Goal: Task Accomplishment & Management: Complete application form

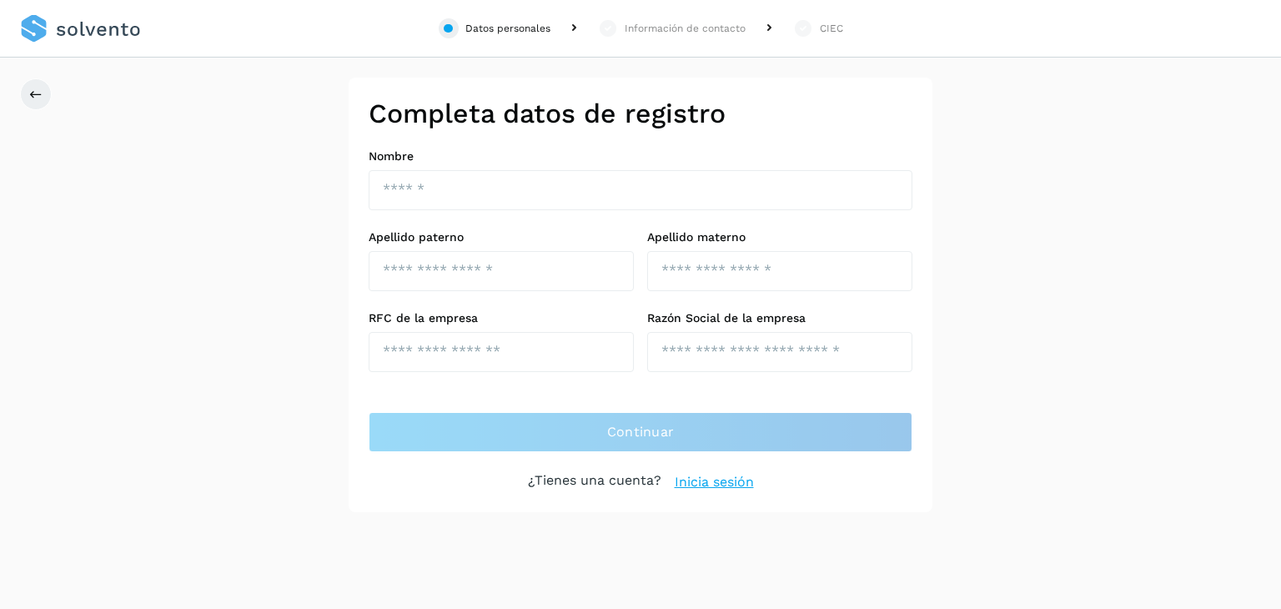
click at [1181, 196] on div "Completa datos de registro Nombre Apellido paterno Apellido materno RFC de la e…" at bounding box center [640, 295] width 1281 height 434
drag, startPoint x: 1181, startPoint y: 196, endPoint x: 1197, endPoint y: 213, distance: 23.6
click at [1197, 213] on div "Completa datos de registro Nombre Apellido paterno Apellido materno RFC de la e…" at bounding box center [640, 295] width 1281 height 434
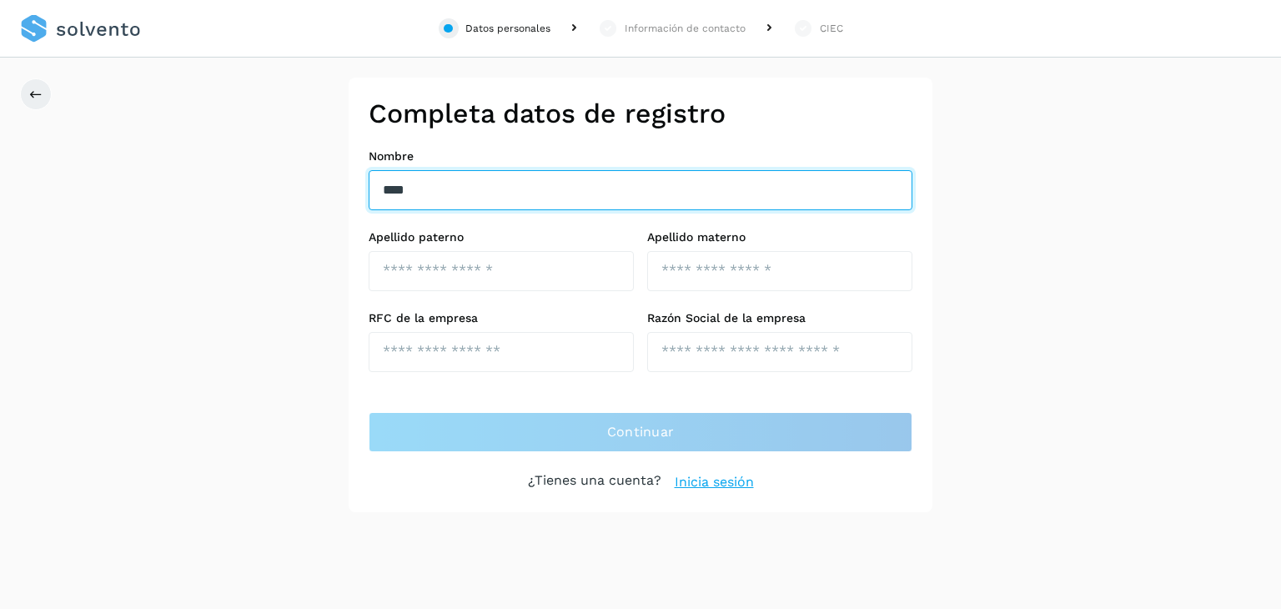
click at [520, 184] on input "***" at bounding box center [641, 190] width 544 height 40
type input "*"
click at [458, 187] on input "text" at bounding box center [641, 190] width 544 height 40
type input "*"
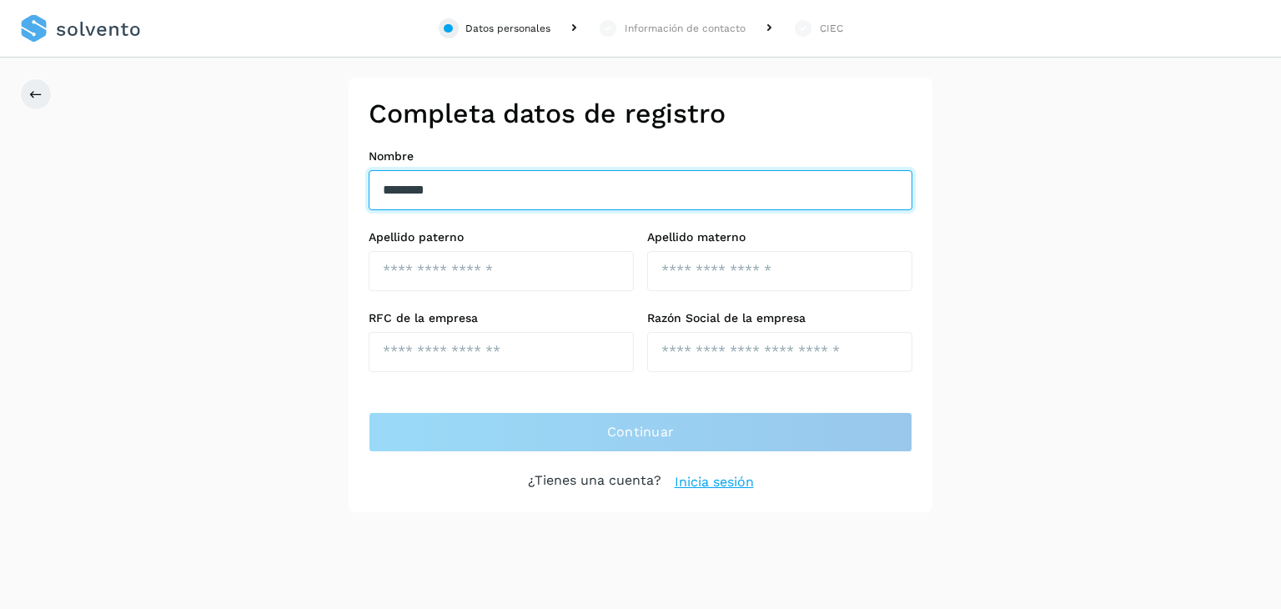
click at [481, 192] on input "*******" at bounding box center [641, 190] width 544 height 40
type input "**********"
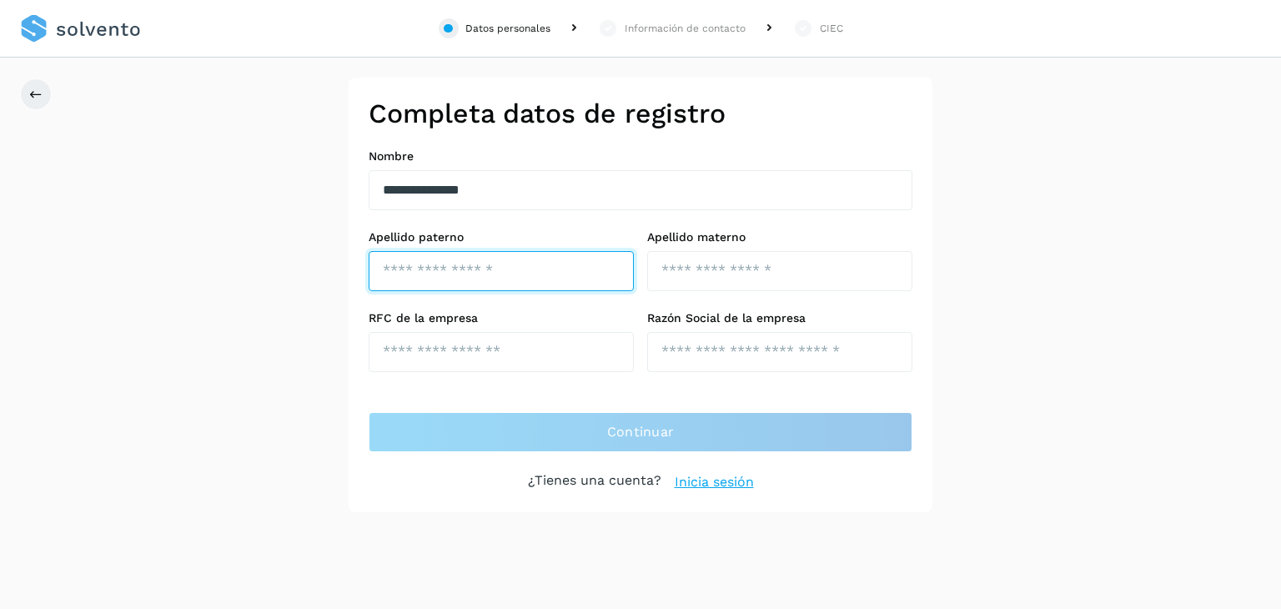
type input "*"
type input "******"
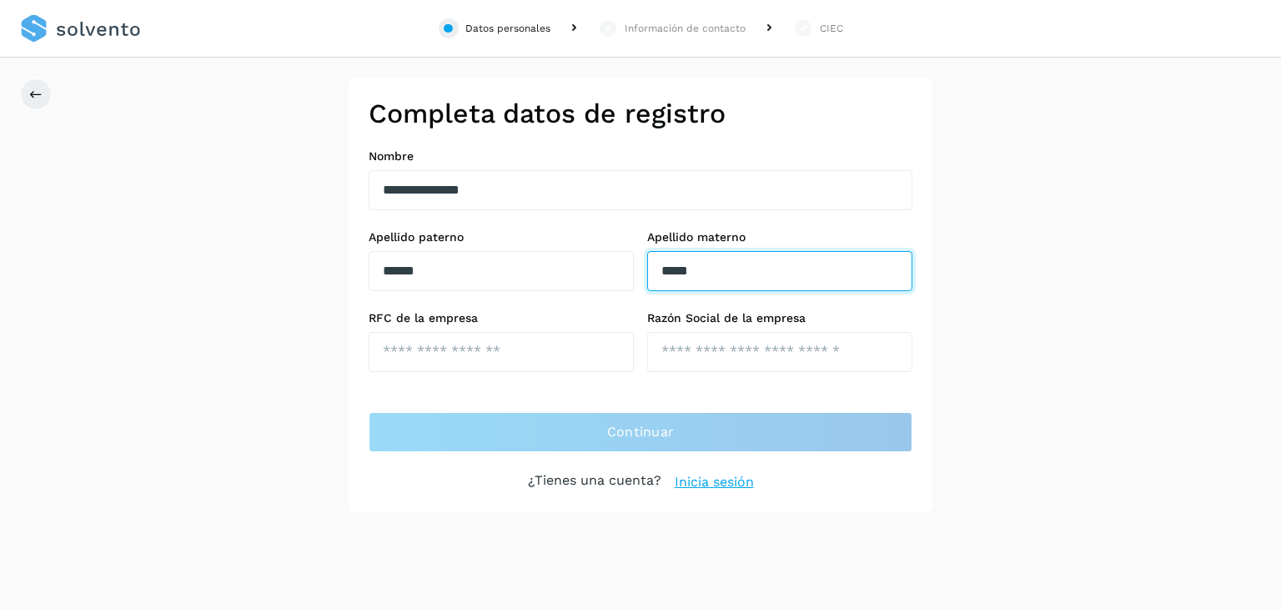
type input "*****"
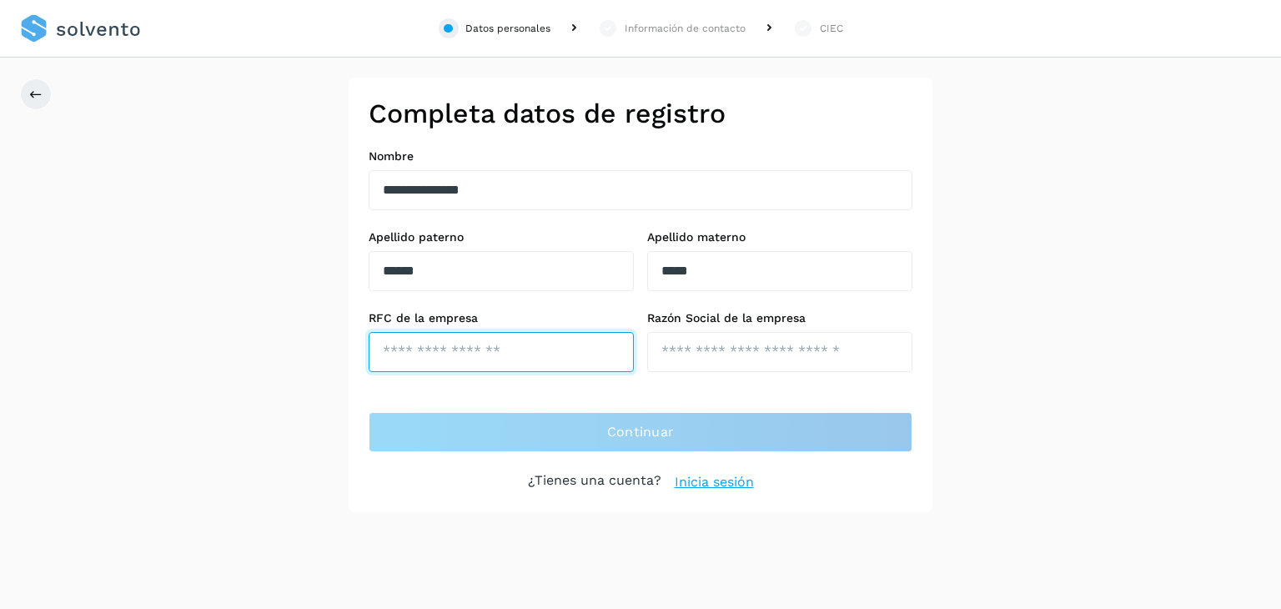
paste input "**********"
type input "**********"
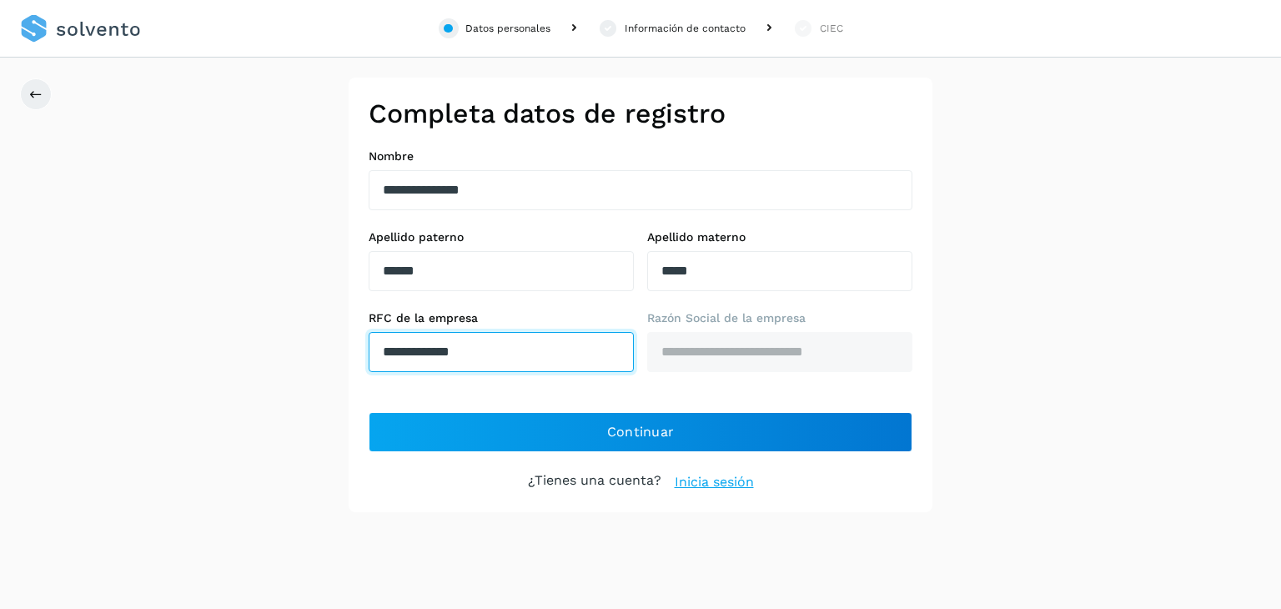
type input "**********"
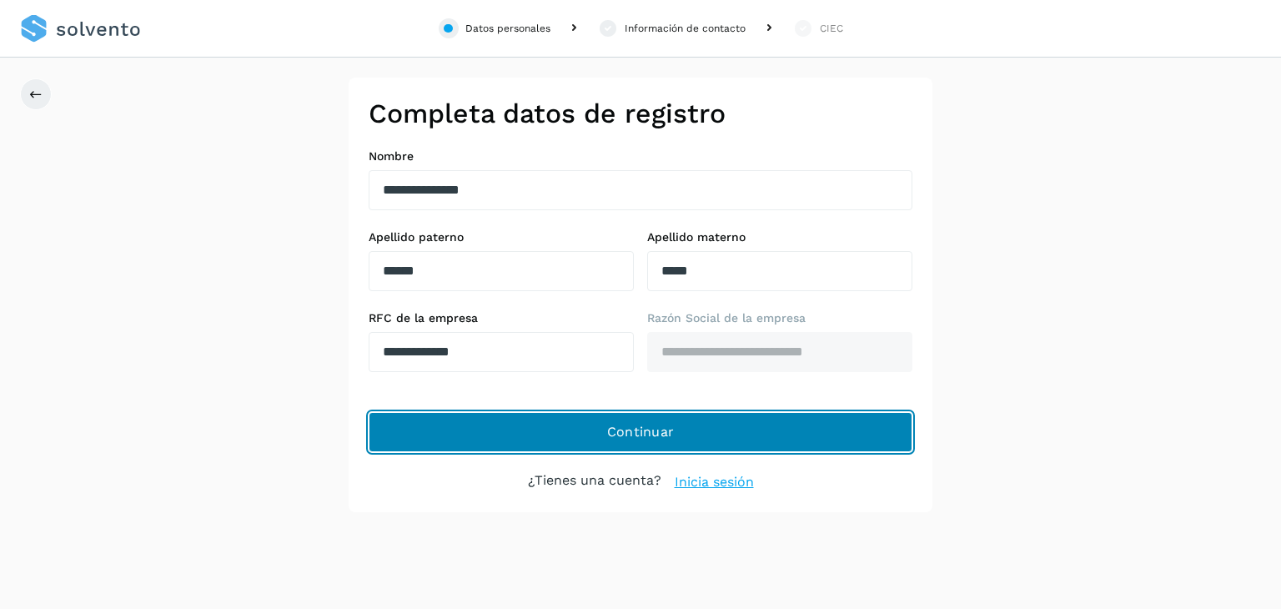
click at [757, 424] on button "Continuar" at bounding box center [641, 432] width 544 height 40
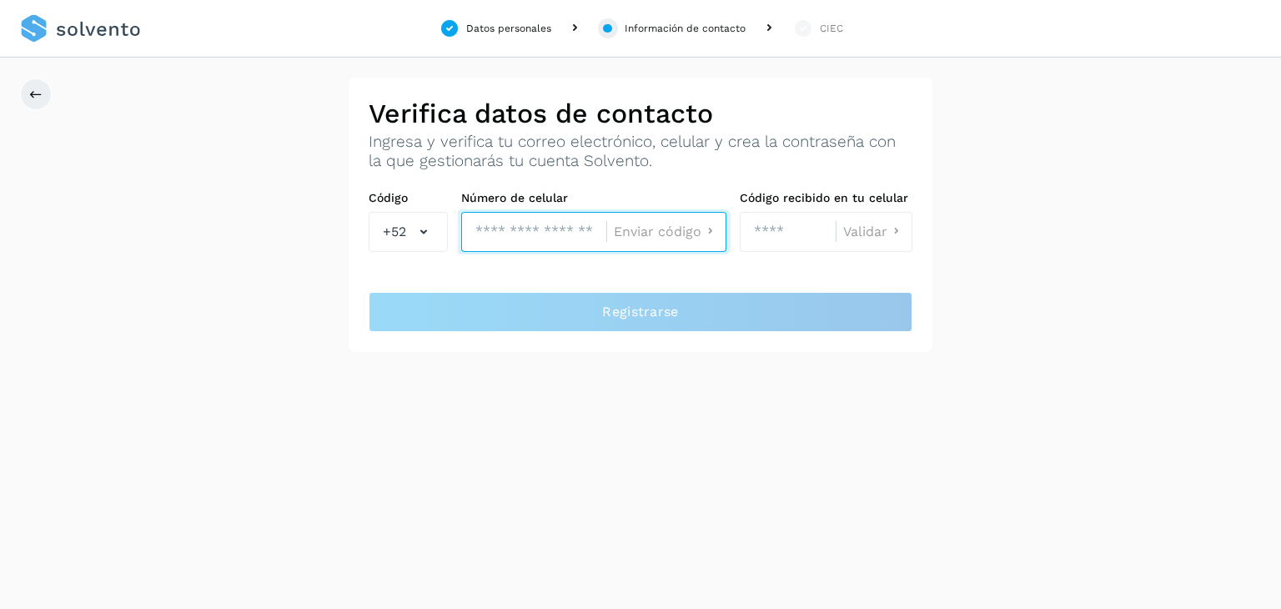
click at [544, 231] on input "tel" at bounding box center [533, 232] width 145 height 40
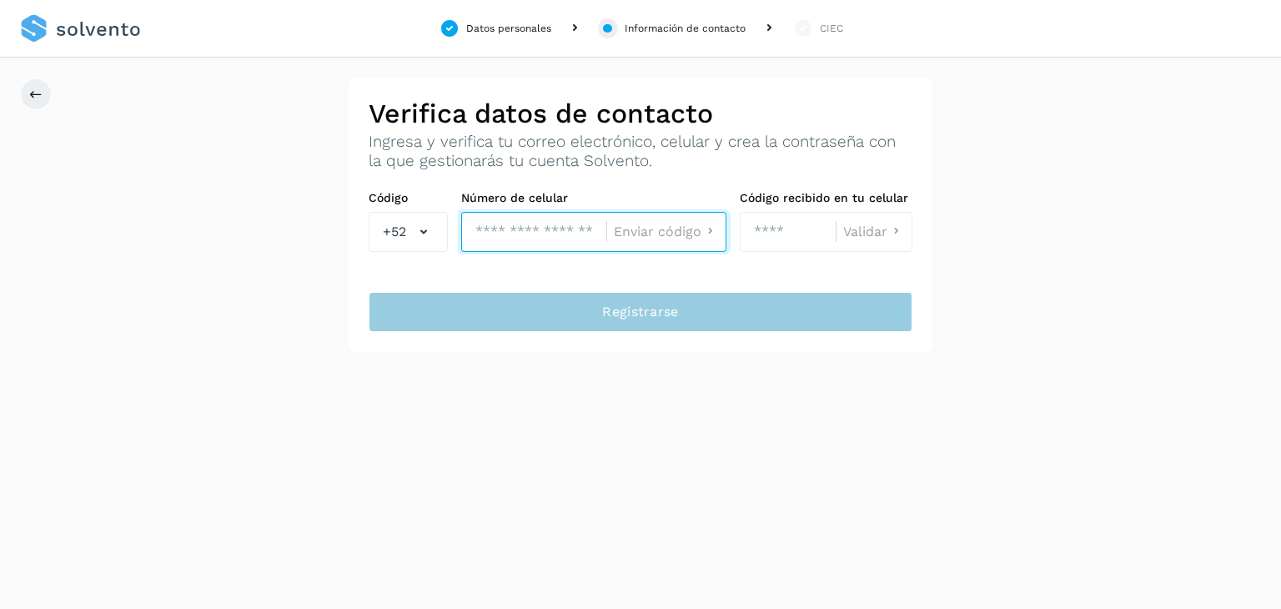
type input "**********"
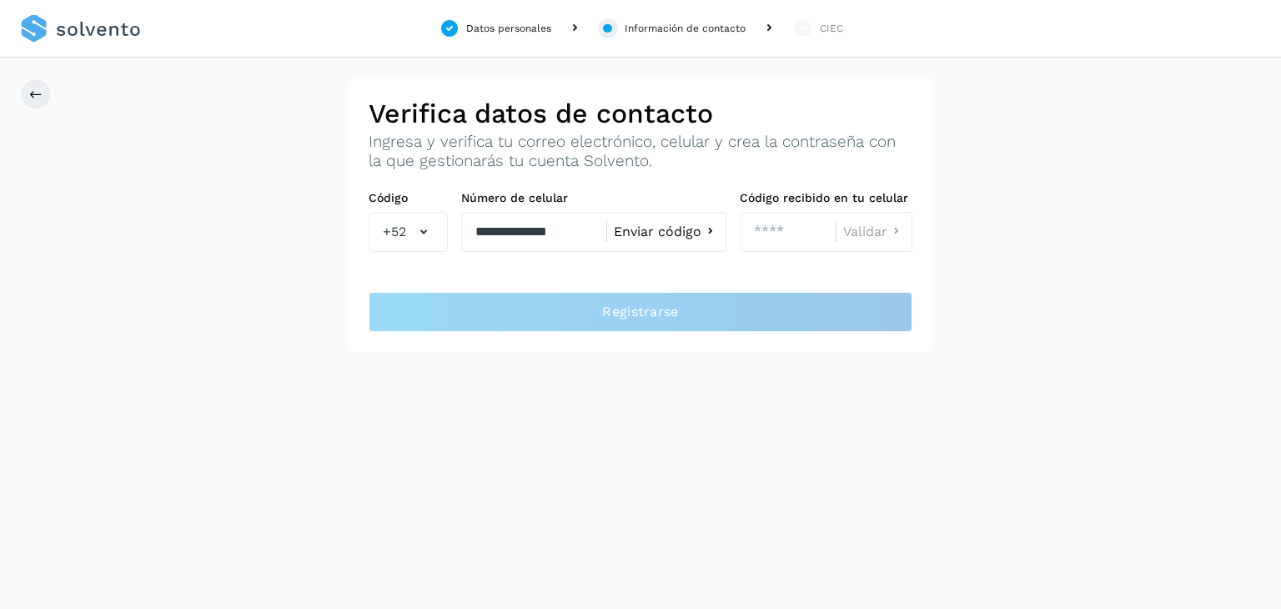
click at [647, 243] on div "Enviar código" at bounding box center [666, 232] width 120 height 40
click at [680, 233] on span "Enviar código" at bounding box center [658, 231] width 88 height 13
click at [770, 227] on input "number" at bounding box center [788, 232] width 96 height 40
type input "****"
click at [870, 229] on span "Validar" at bounding box center [865, 231] width 44 height 13
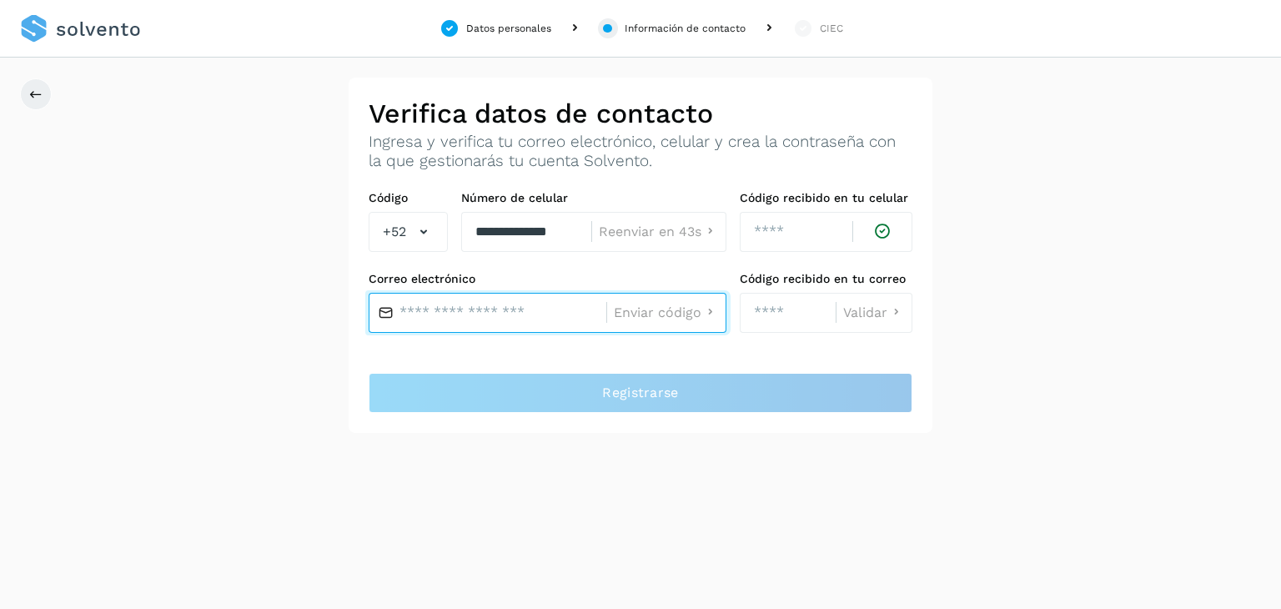
click at [480, 315] on input "text" at bounding box center [488, 313] width 238 height 40
click at [499, 315] on input "text" at bounding box center [488, 313] width 238 height 40
paste input "**********"
type input "**********"
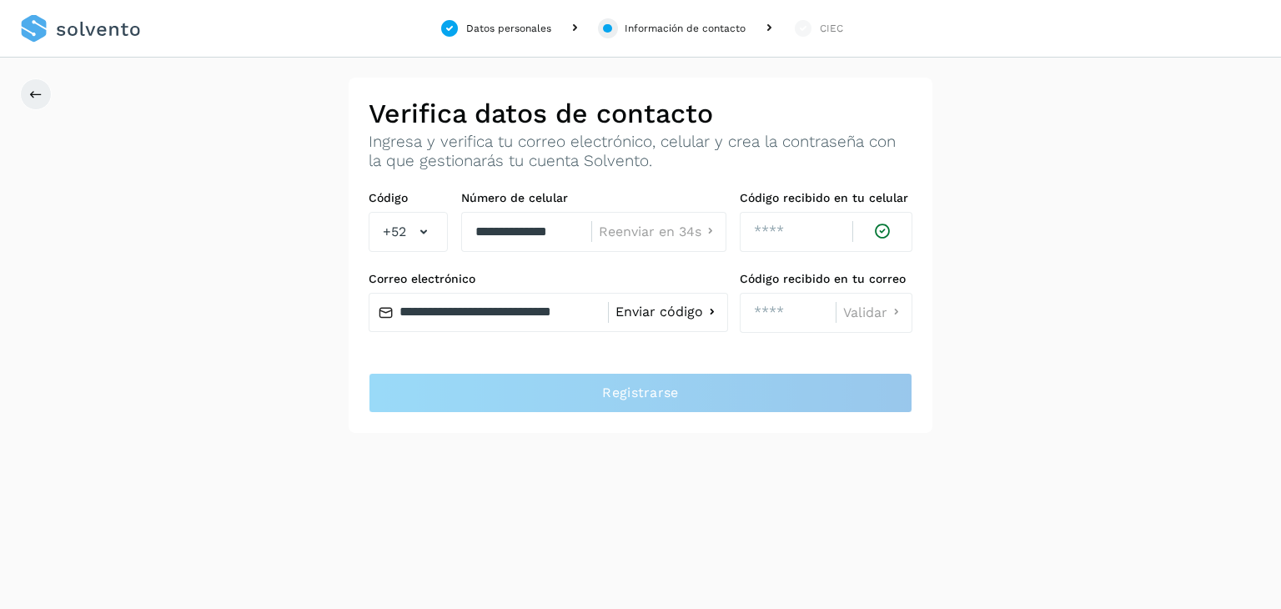
click at [660, 311] on span "Enviar código" at bounding box center [659, 311] width 88 height 13
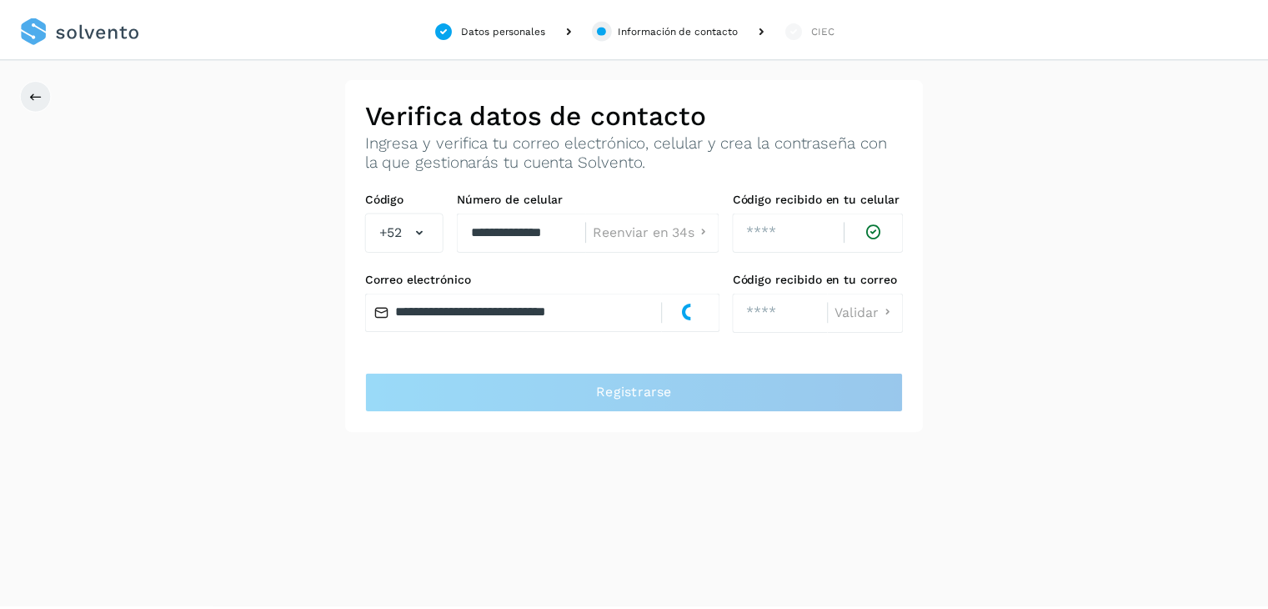
scroll to position [0, 0]
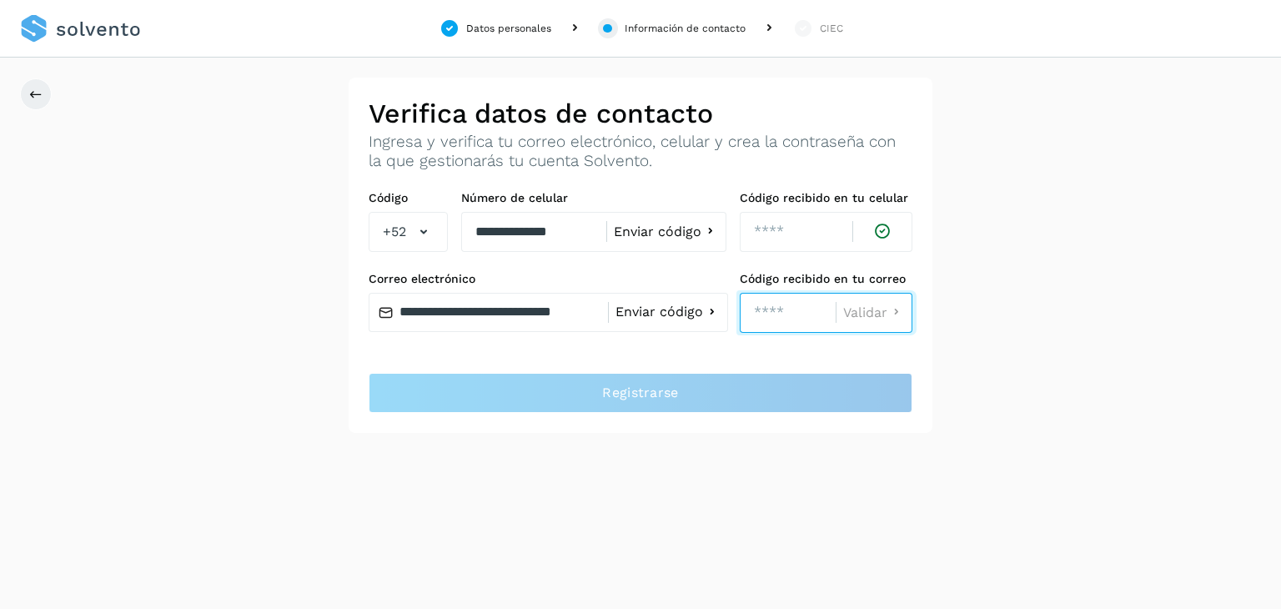
click at [803, 315] on input "number" at bounding box center [788, 313] width 96 height 40
paste input "****"
type input "****"
click at [884, 306] on span "Validar" at bounding box center [865, 312] width 44 height 13
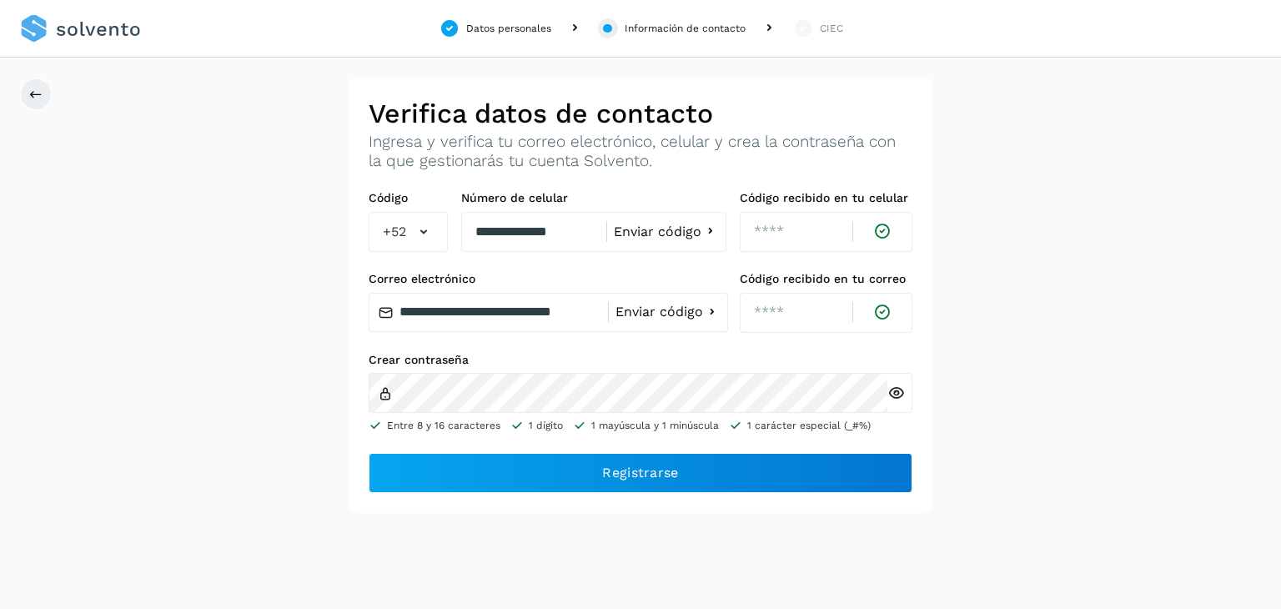
click at [900, 394] on icon at bounding box center [896, 393] width 18 height 18
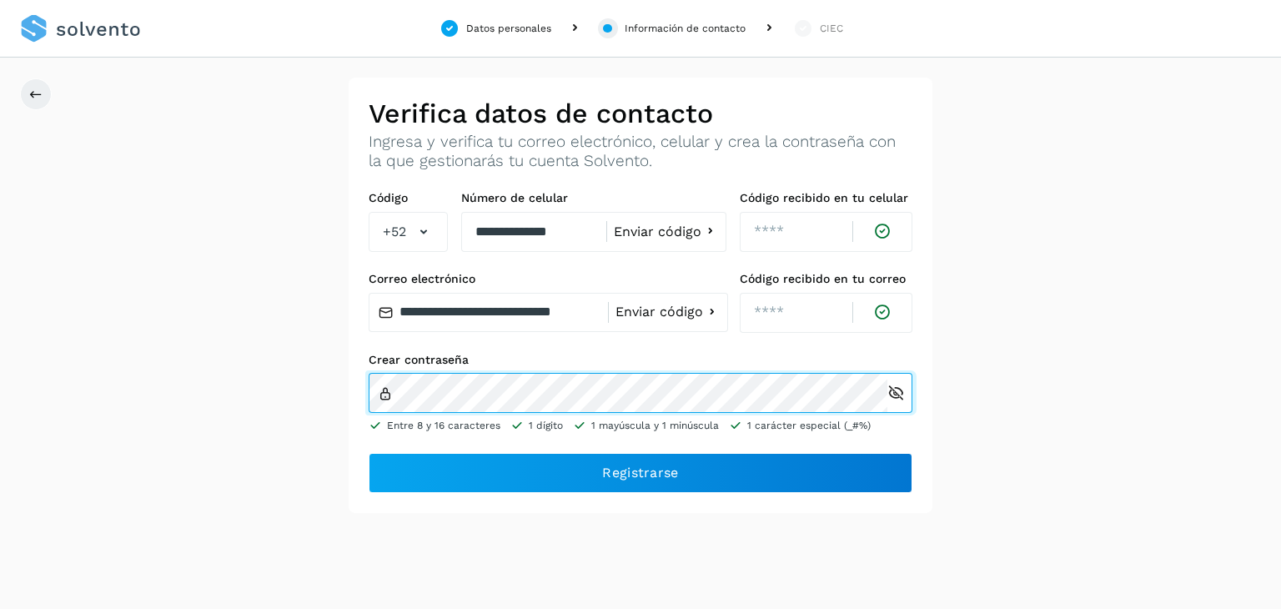
click at [266, 375] on div "**********" at bounding box center [640, 295] width 1281 height 435
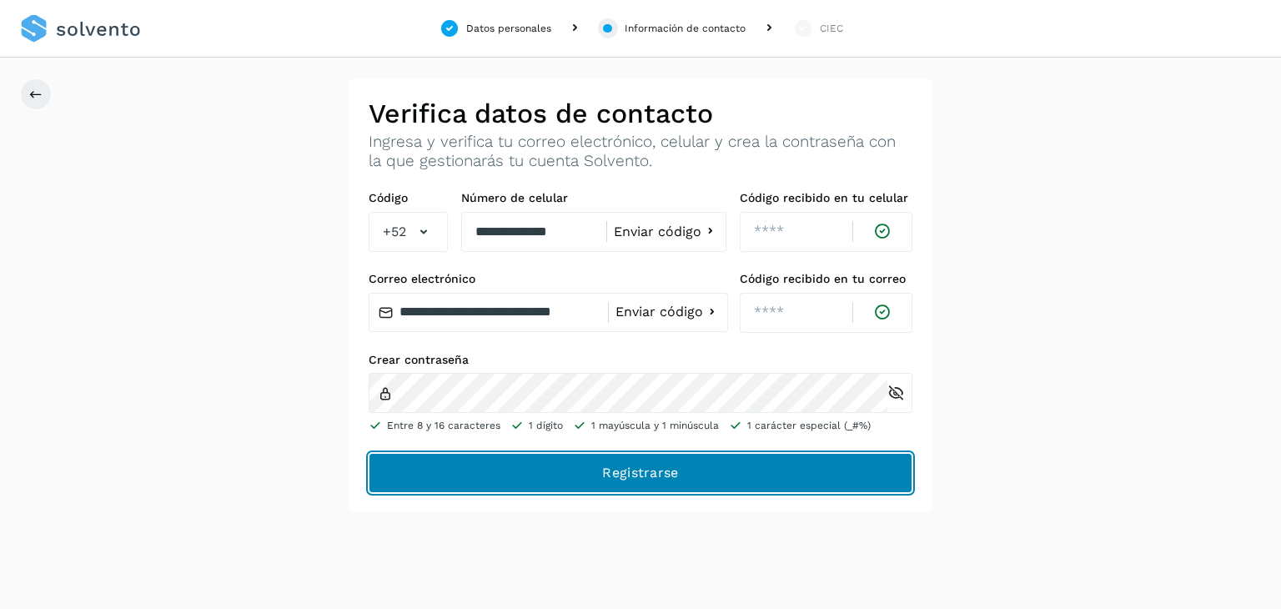
click at [590, 479] on button "Registrarse" at bounding box center [641, 473] width 544 height 40
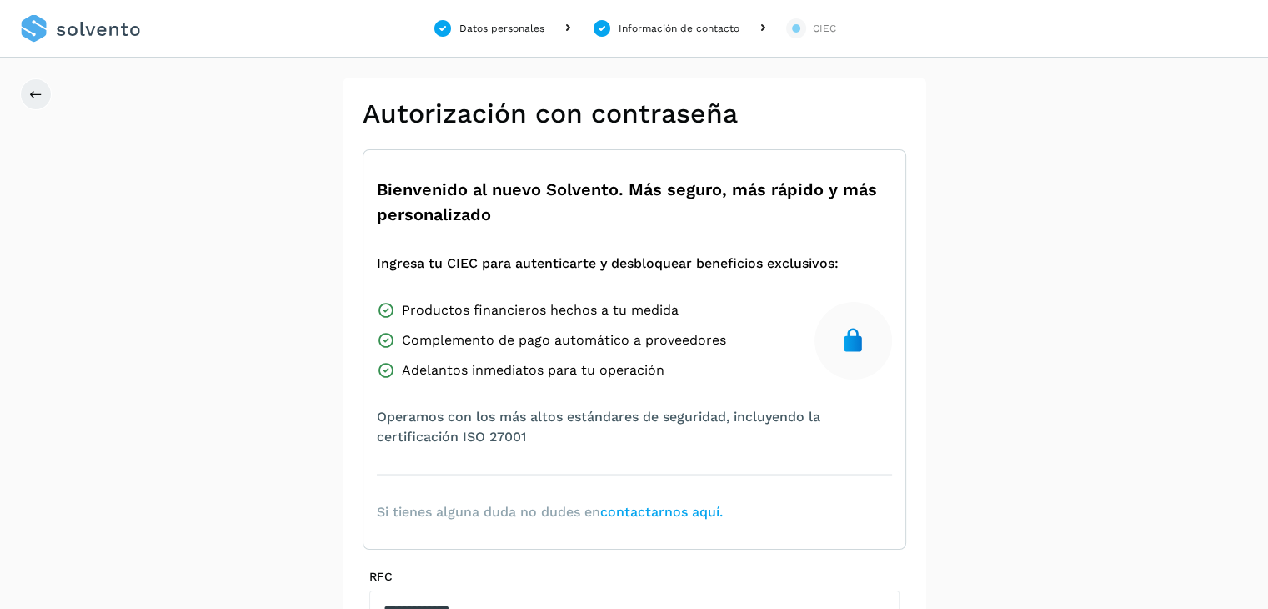
click at [1159, 482] on div "**********" at bounding box center [634, 475] width 1268 height 794
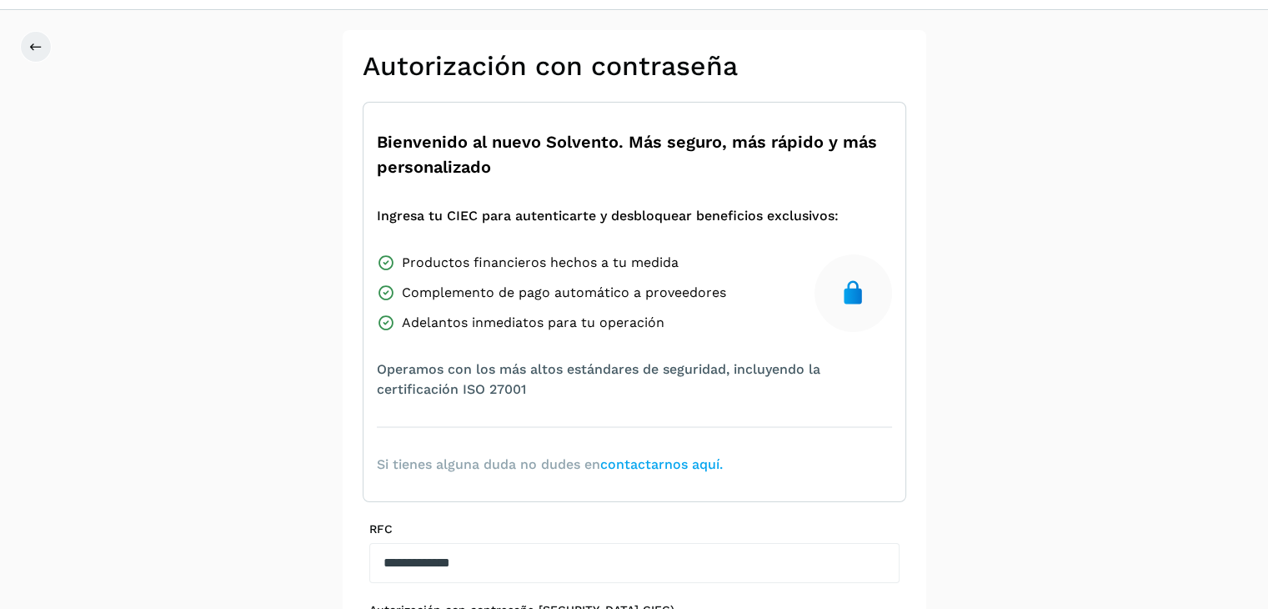
scroll to position [261, 0]
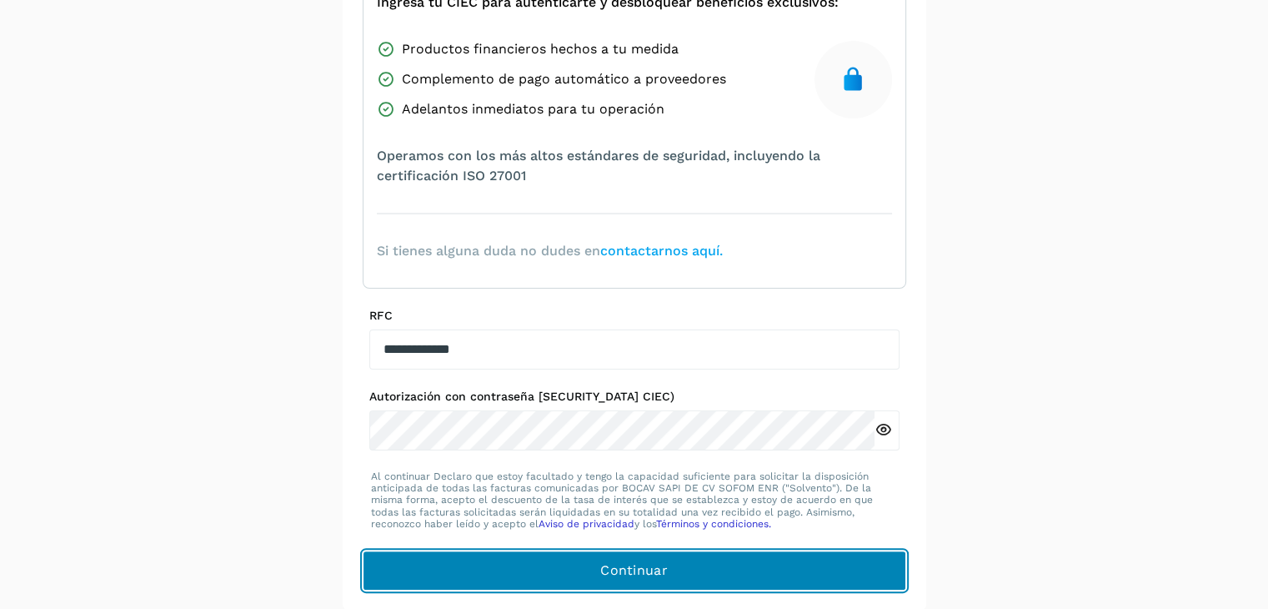
click at [660, 574] on span "Continuar" at bounding box center [634, 570] width 68 height 18
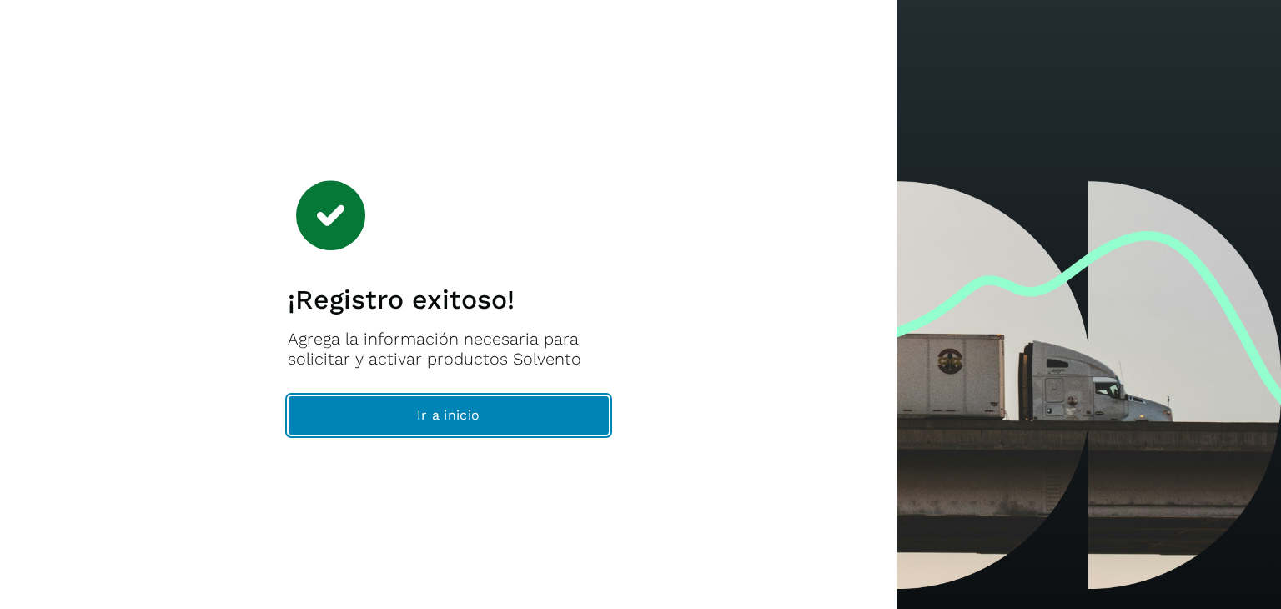
click at [476, 421] on span "Ir a inicio" at bounding box center [448, 415] width 63 height 18
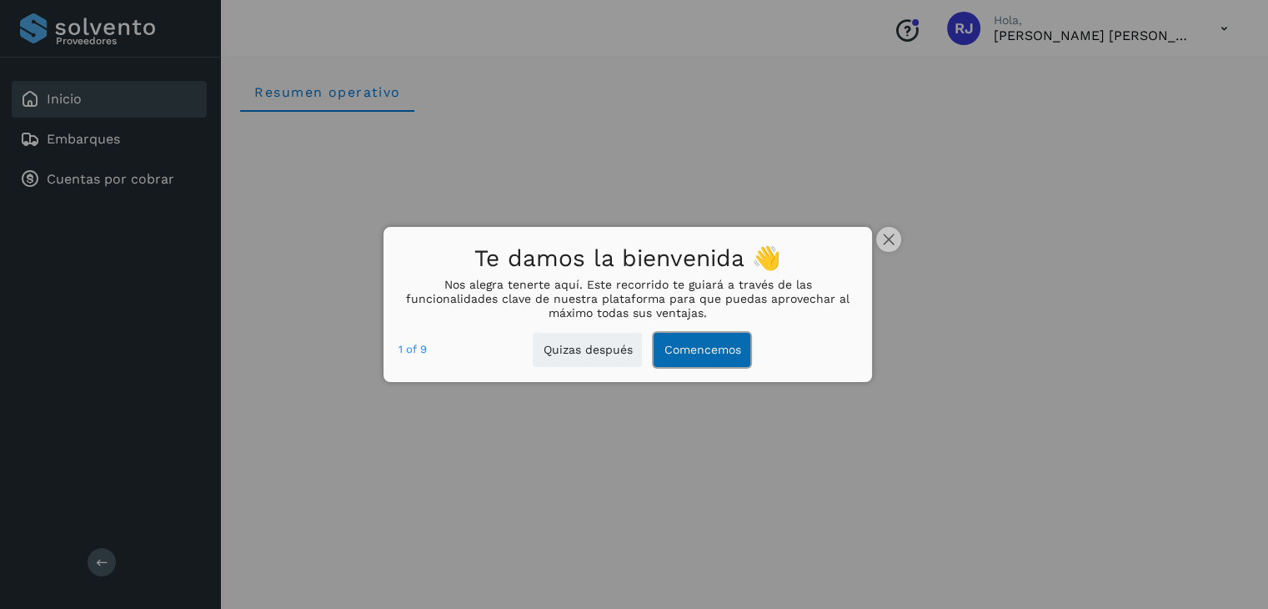
click at [701, 349] on button "Comencemos" at bounding box center [702, 350] width 97 height 34
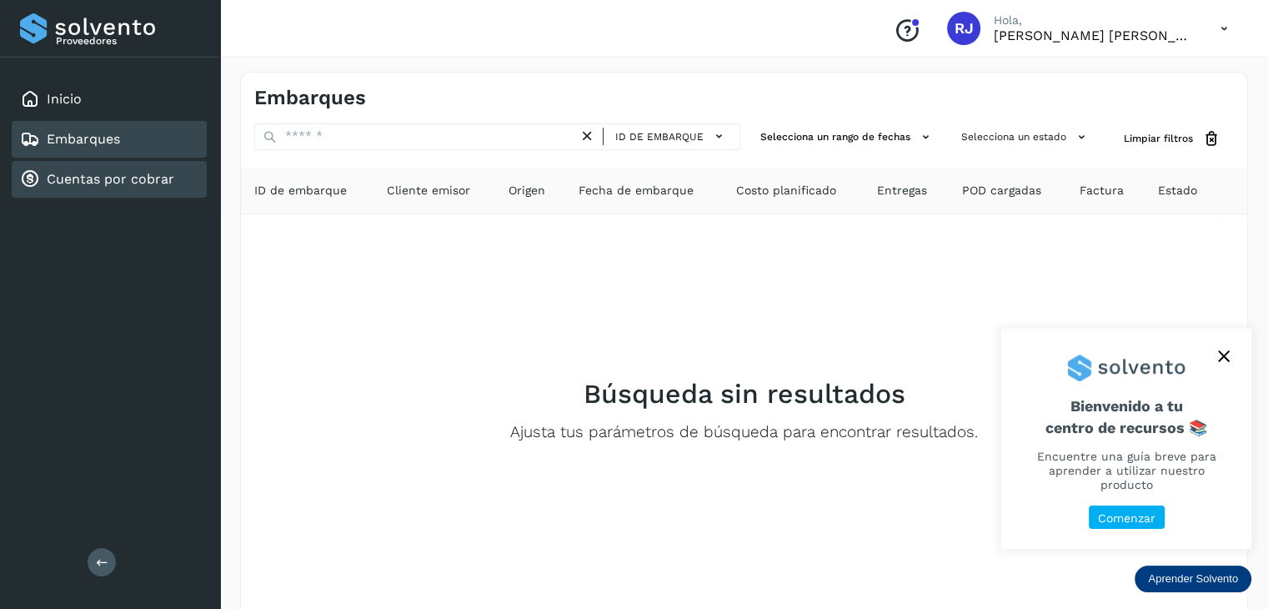
click at [119, 179] on link "Cuentas por cobrar" at bounding box center [111, 179] width 128 height 16
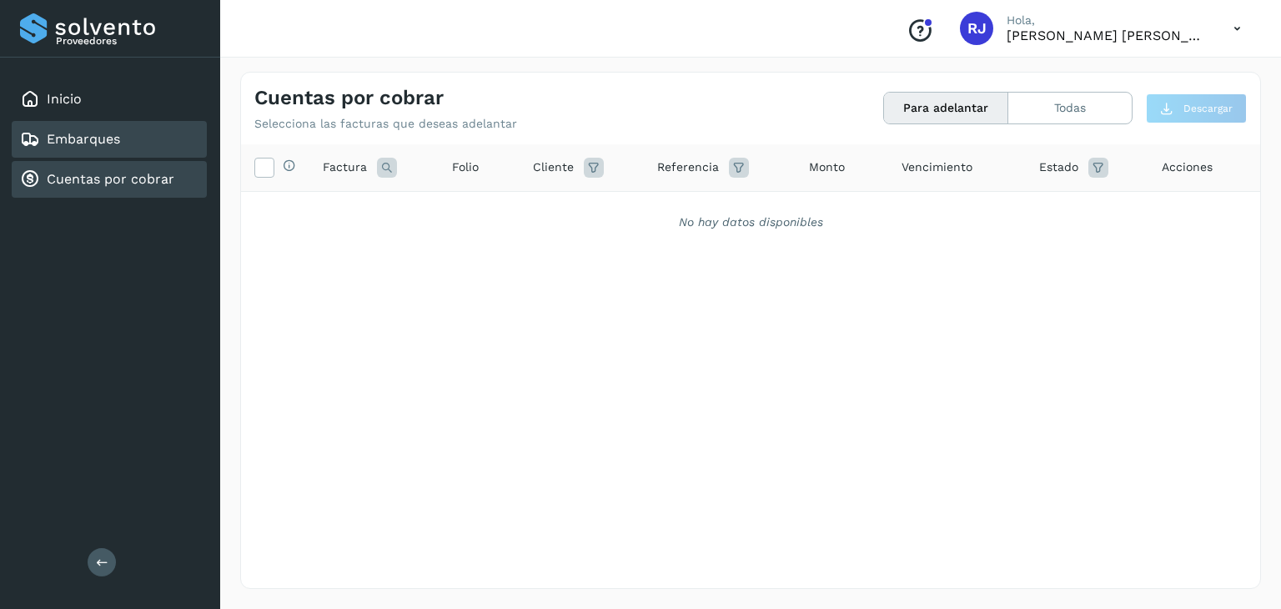
click at [103, 133] on link "Embarques" at bounding box center [83, 139] width 73 height 16
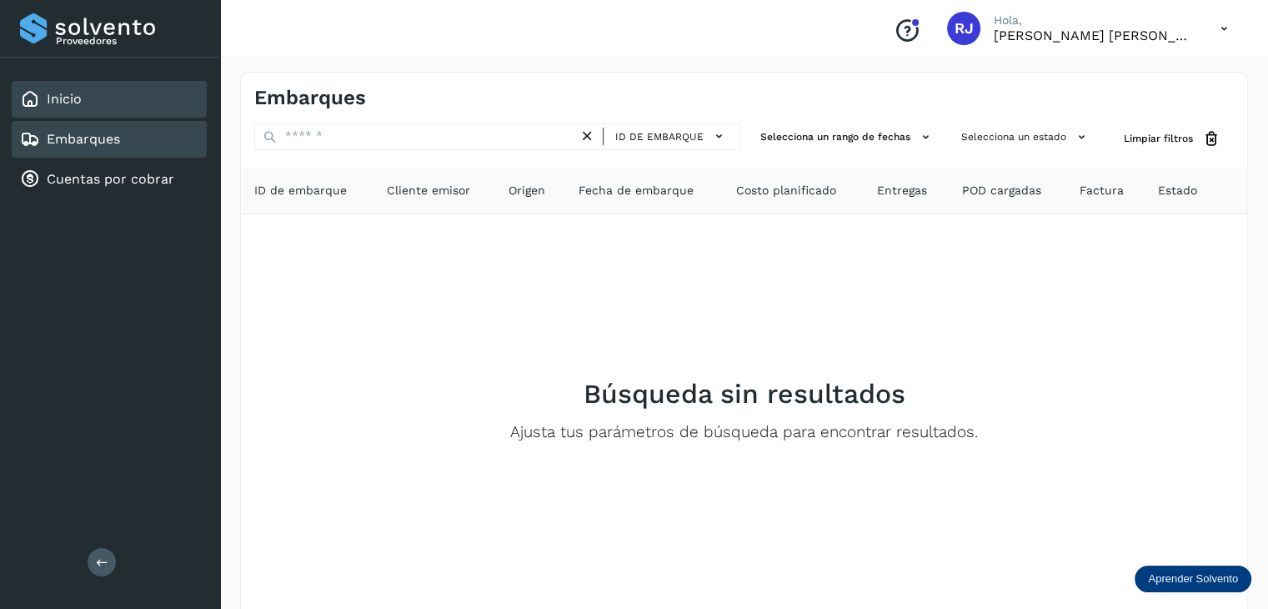
click at [65, 98] on link "Inicio" at bounding box center [64, 99] width 35 height 16
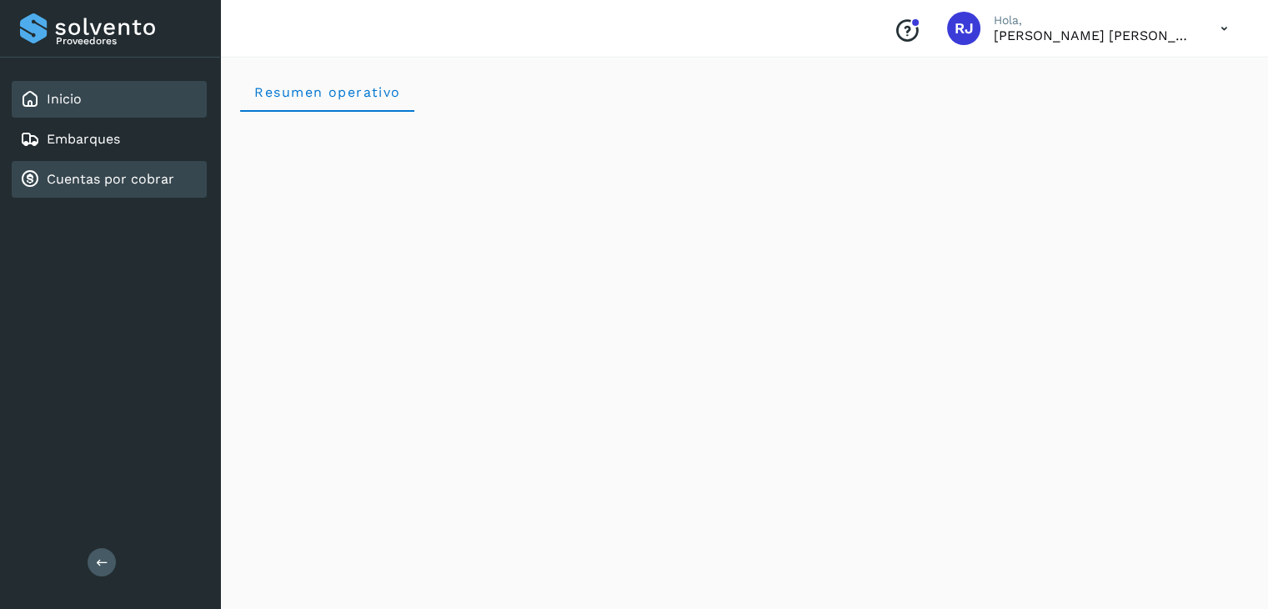
click at [82, 185] on div "Cuentas por cobrar" at bounding box center [97, 179] width 154 height 20
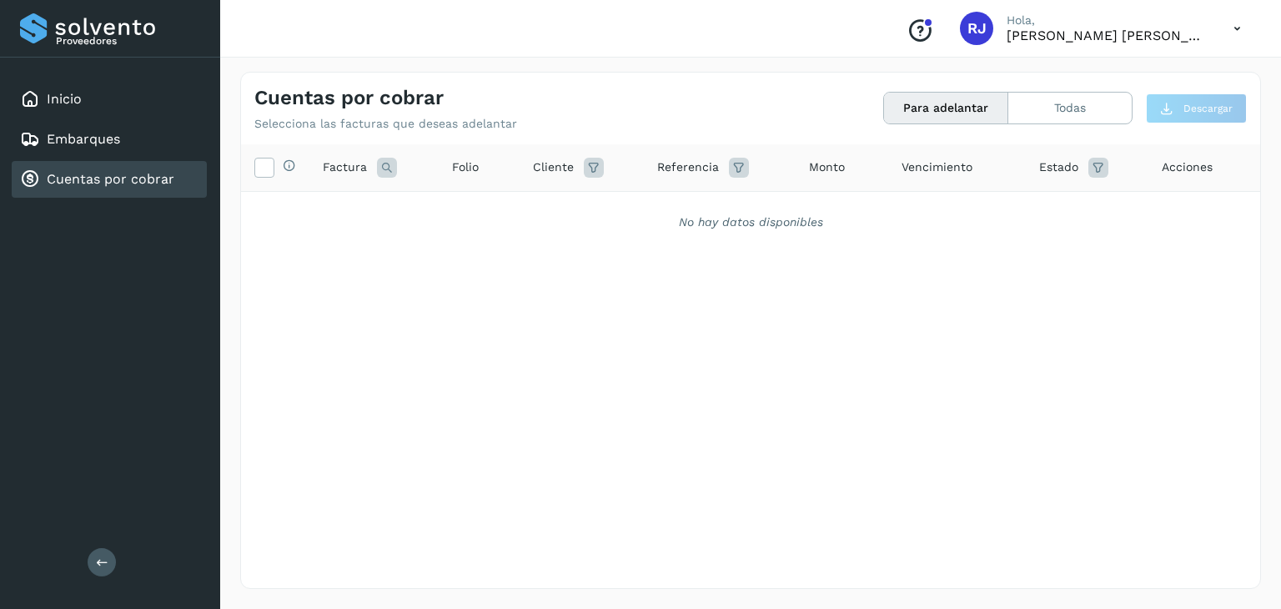
click at [923, 115] on button "Para adelantar" at bounding box center [946, 108] width 124 height 31
click at [1055, 116] on button "Todas" at bounding box center [1069, 108] width 123 height 31
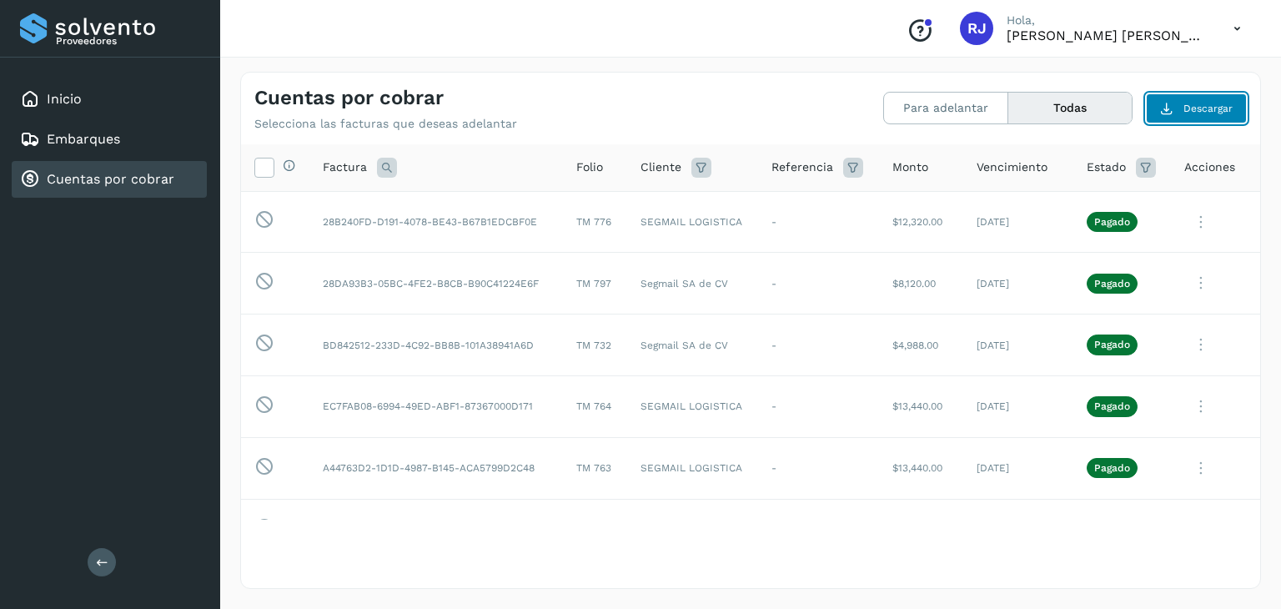
click at [1182, 94] on button "Descargar" at bounding box center [1196, 108] width 101 height 30
click at [940, 100] on button "Para adelantar" at bounding box center [940, 108] width 113 height 31
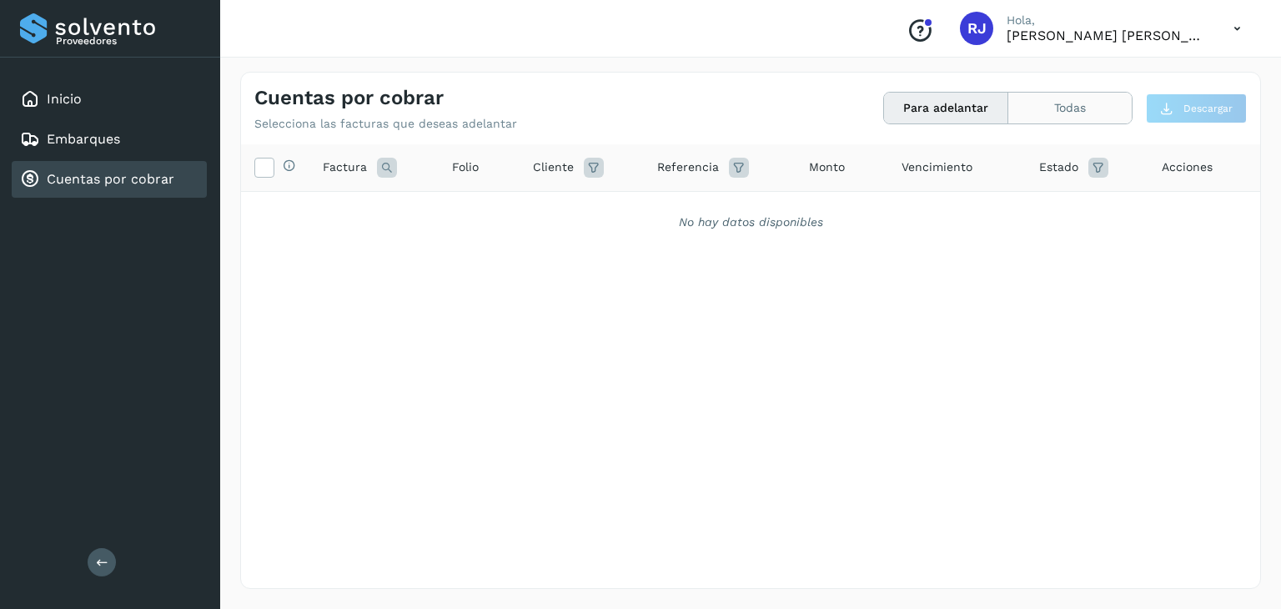
click at [1071, 105] on button "Todas" at bounding box center [1069, 108] width 123 height 31
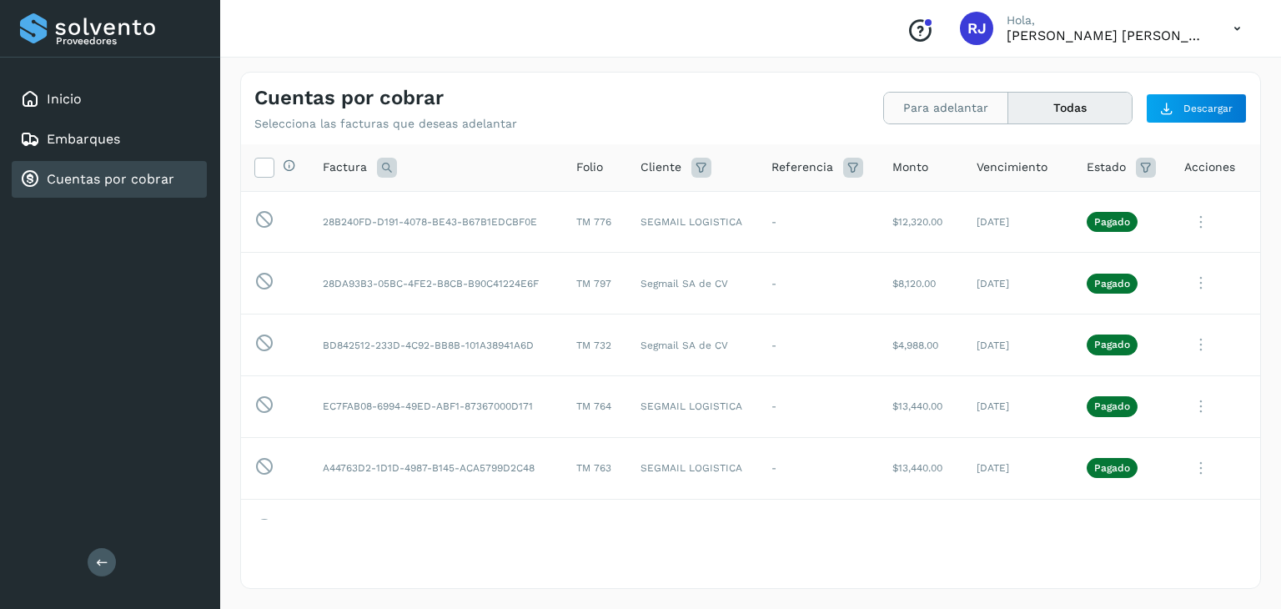
click at [974, 122] on button "Para adelantar" at bounding box center [946, 108] width 124 height 31
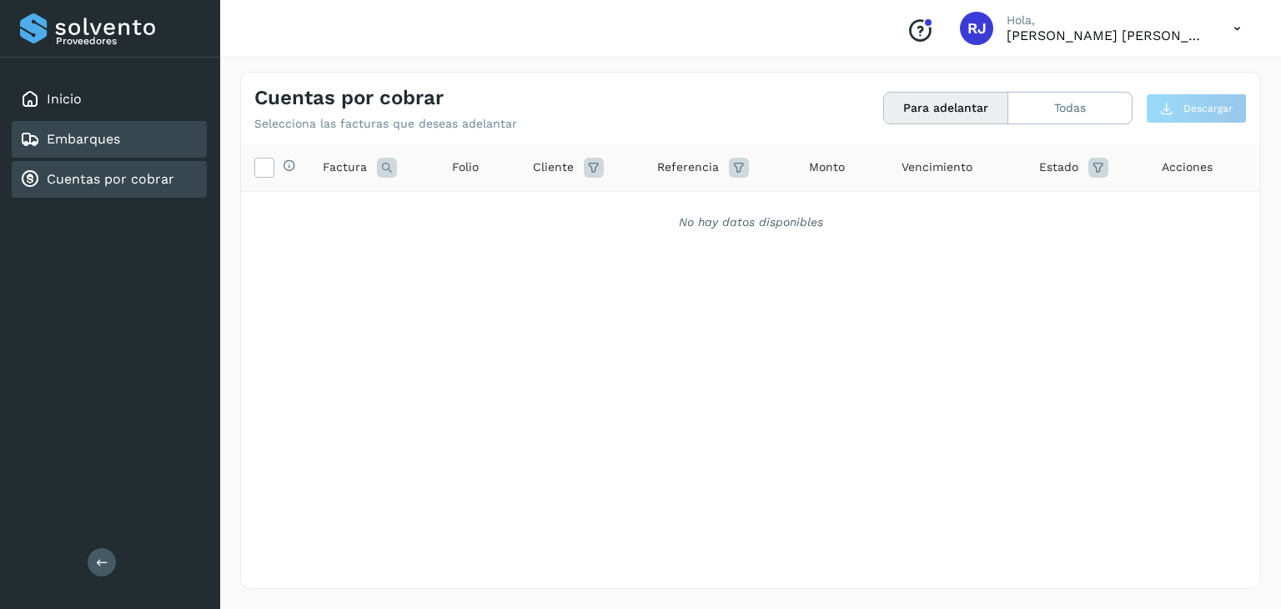
click at [63, 149] on div "Embarques" at bounding box center [109, 139] width 195 height 37
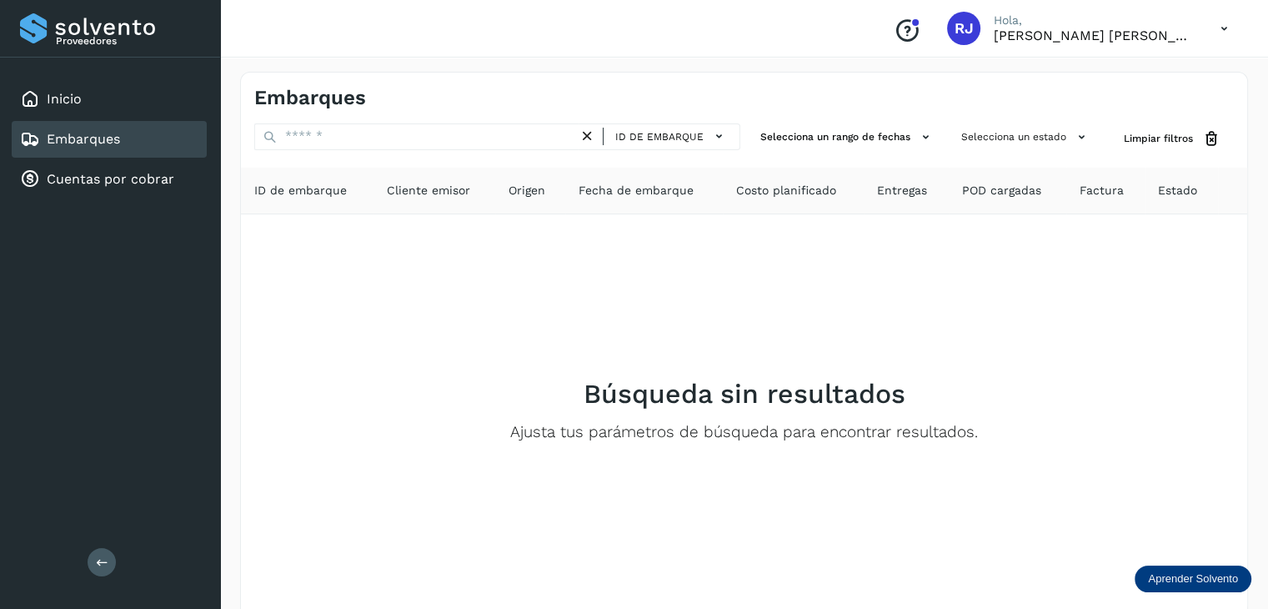
click at [1197, 584] on div "Aprender Solvento" at bounding box center [1193, 578] width 117 height 27
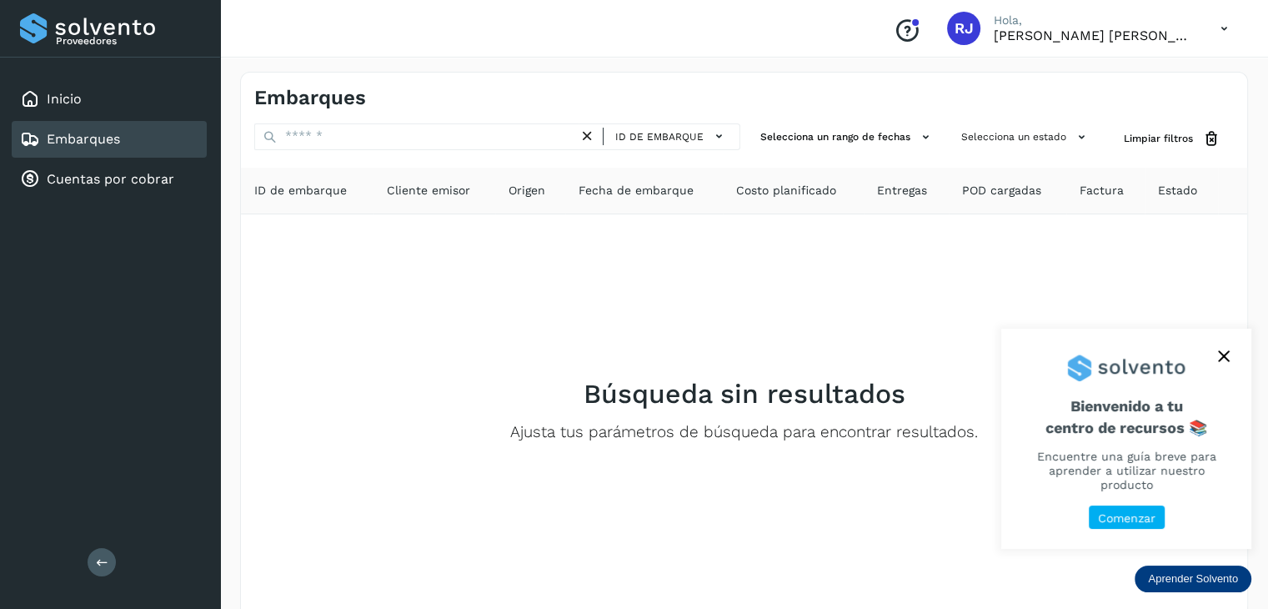
click at [1126, 521] on p "Comenzar" at bounding box center [1127, 518] width 58 height 14
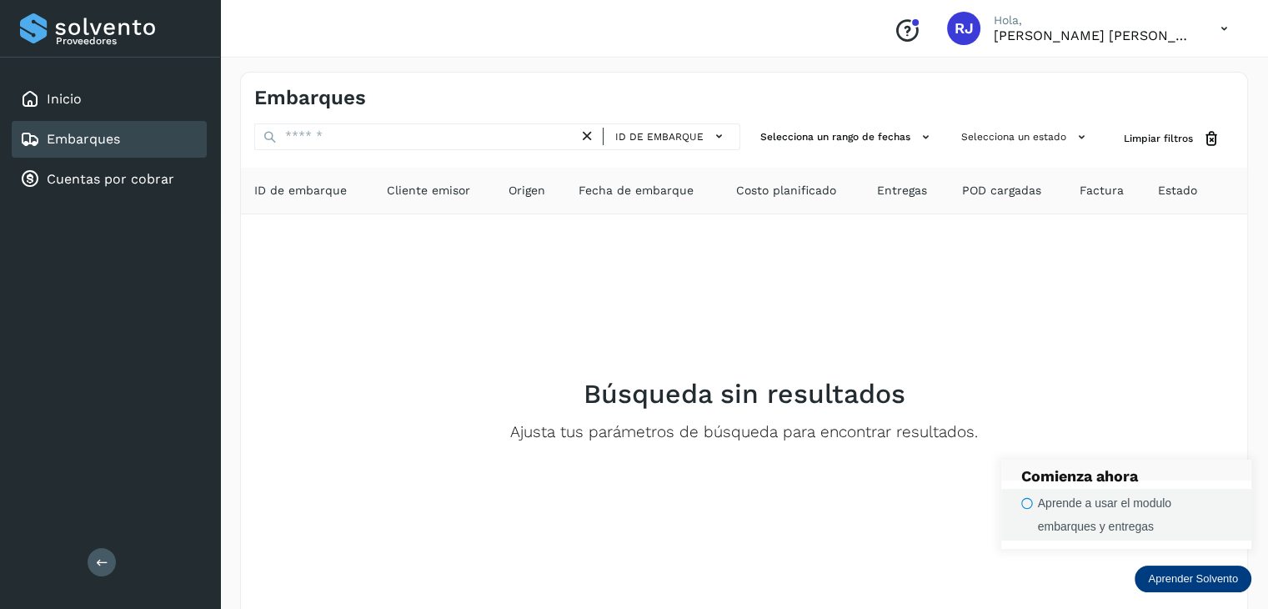
click at [1135, 511] on div "Aprende a usar el modulo embarques y entregas" at bounding box center [1134, 514] width 193 height 47
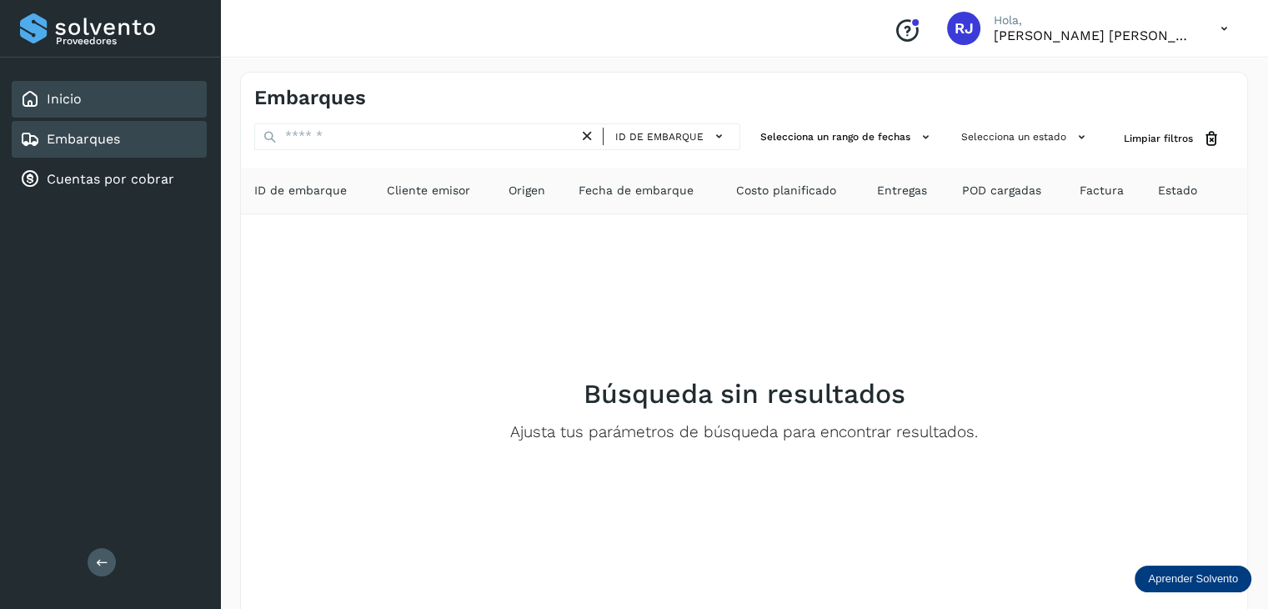
click at [143, 103] on div "Inicio" at bounding box center [109, 99] width 195 height 37
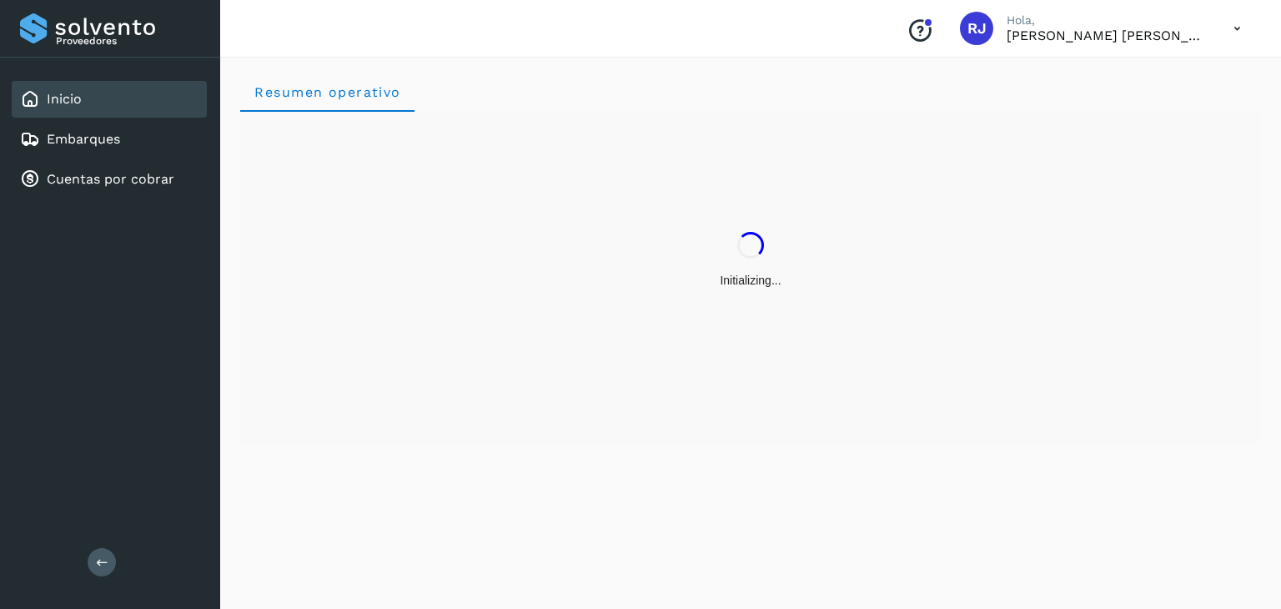
click at [924, 32] on icon "Conoce nuestros beneficios" at bounding box center [919, 31] width 27 height 27
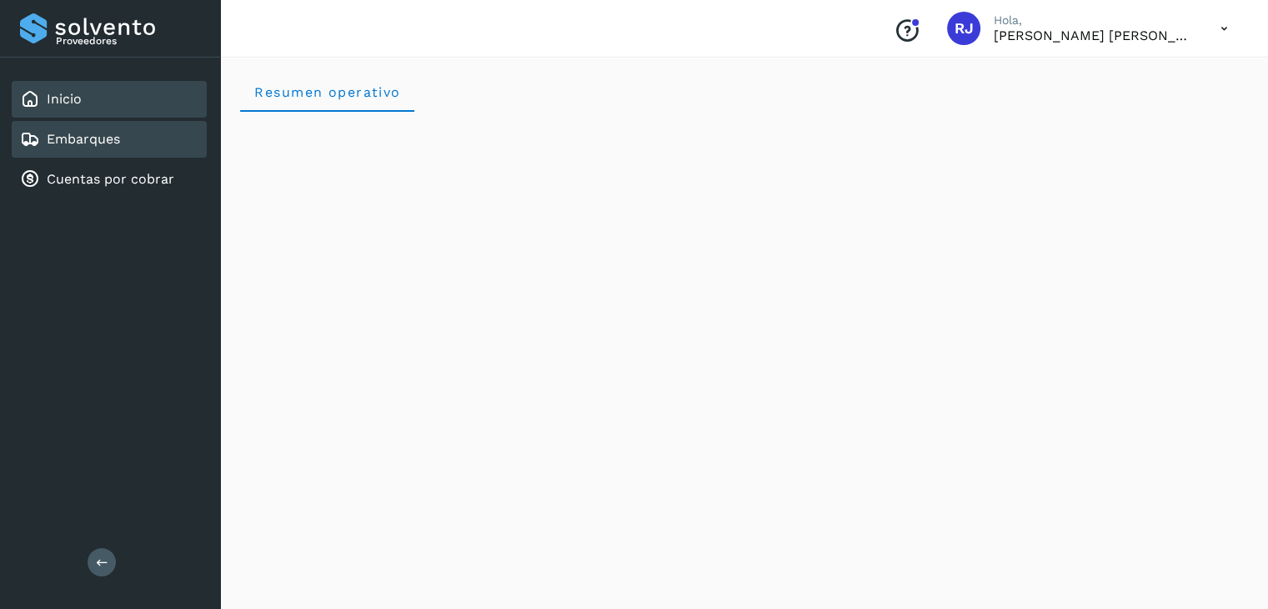
click at [98, 146] on div "Embarques" at bounding box center [70, 139] width 100 height 20
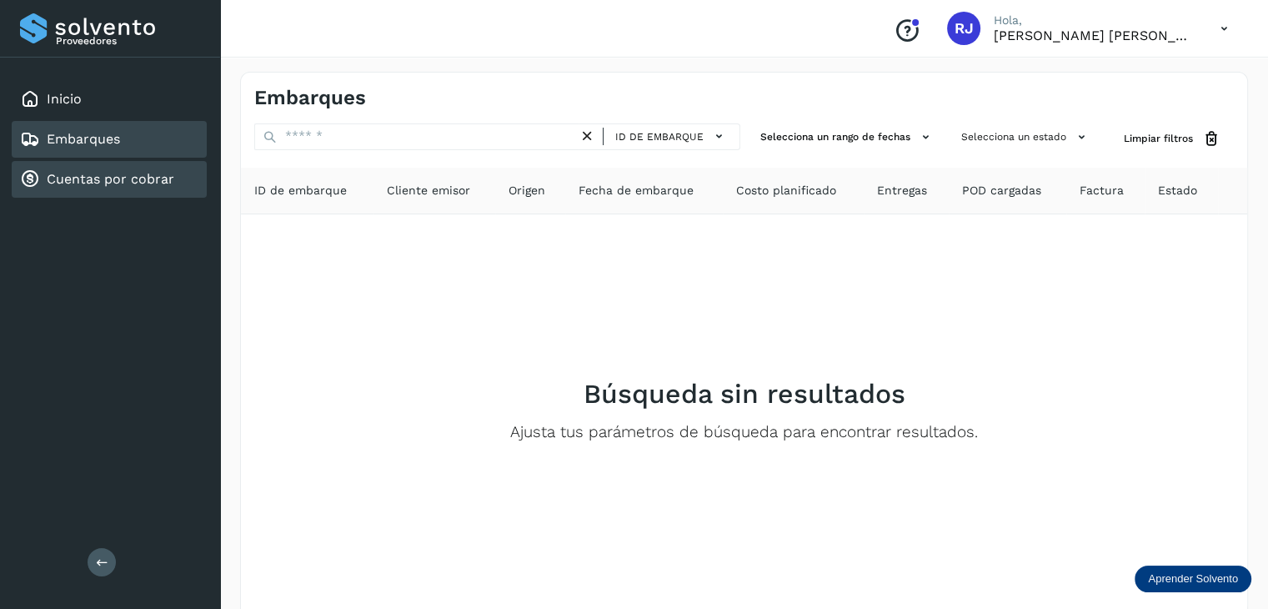
click at [107, 173] on link "Cuentas por cobrar" at bounding box center [111, 179] width 128 height 16
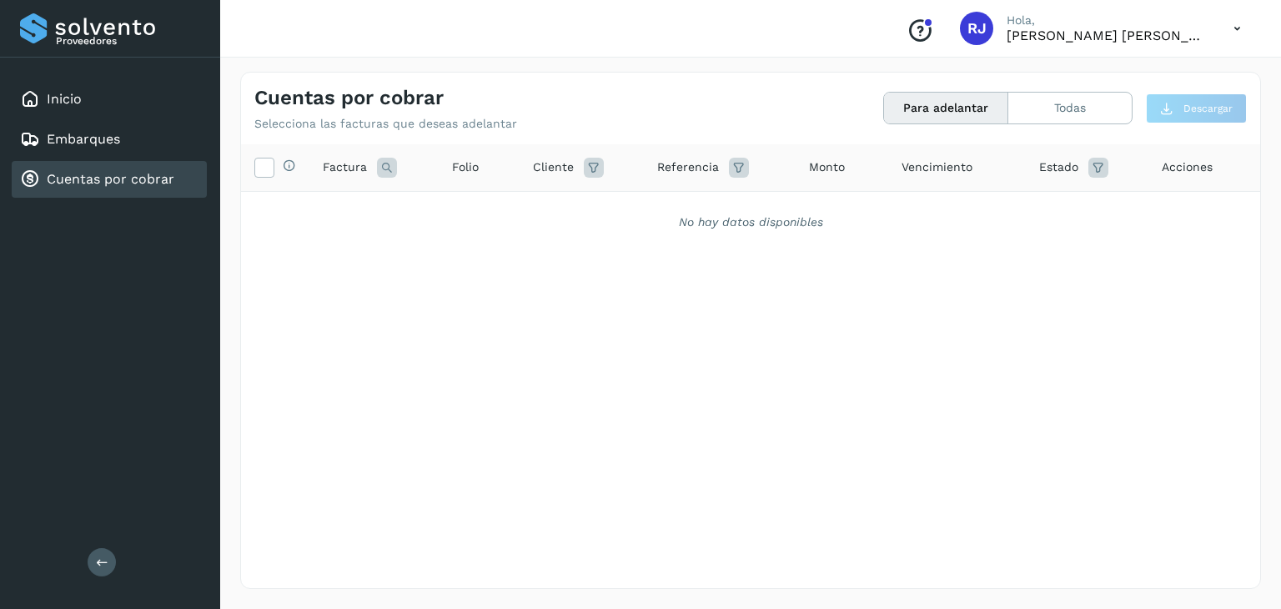
click at [105, 568] on icon at bounding box center [102, 562] width 13 height 13
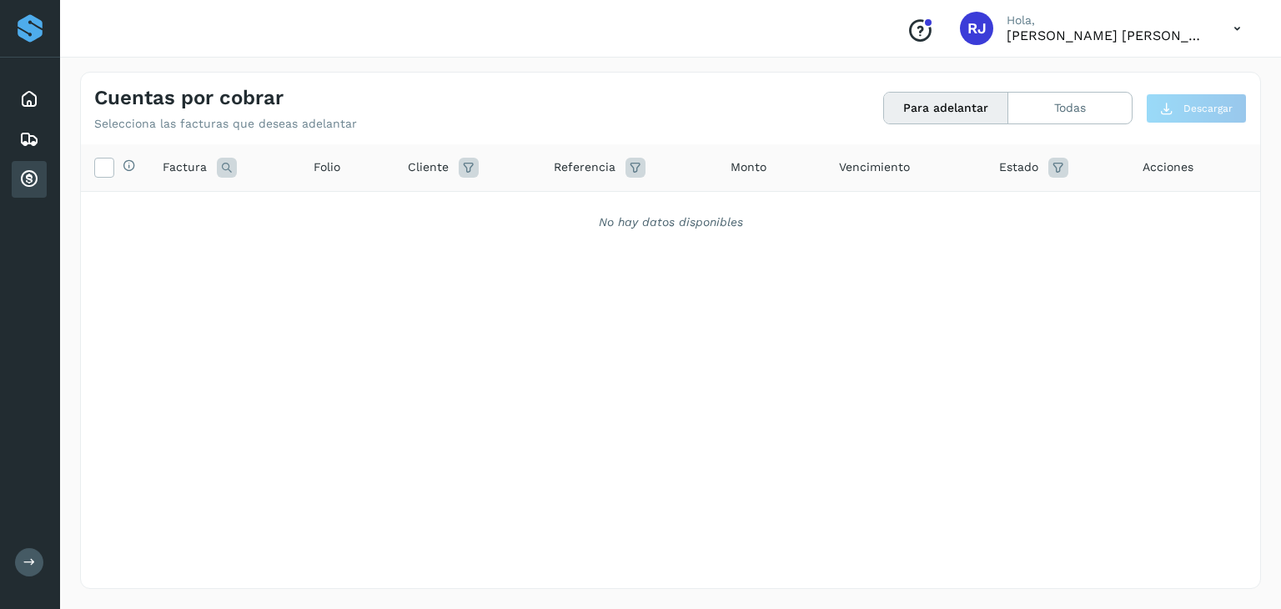
click at [1113, 40] on p "[PERSON_NAME] [PERSON_NAME]" at bounding box center [1106, 36] width 200 height 16
click at [1231, 38] on icon at bounding box center [1237, 29] width 34 height 34
click at [1155, 77] on div "Cerrar sesión" at bounding box center [1154, 75] width 198 height 32
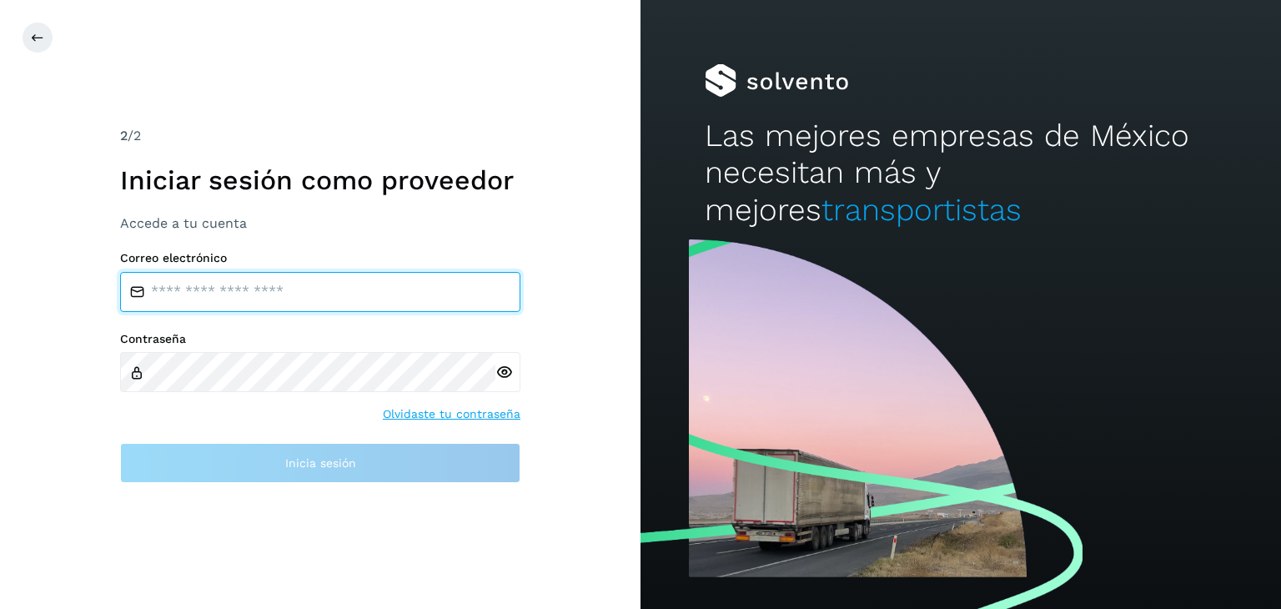
click at [285, 297] on input "email" at bounding box center [320, 292] width 400 height 40
type input "**********"
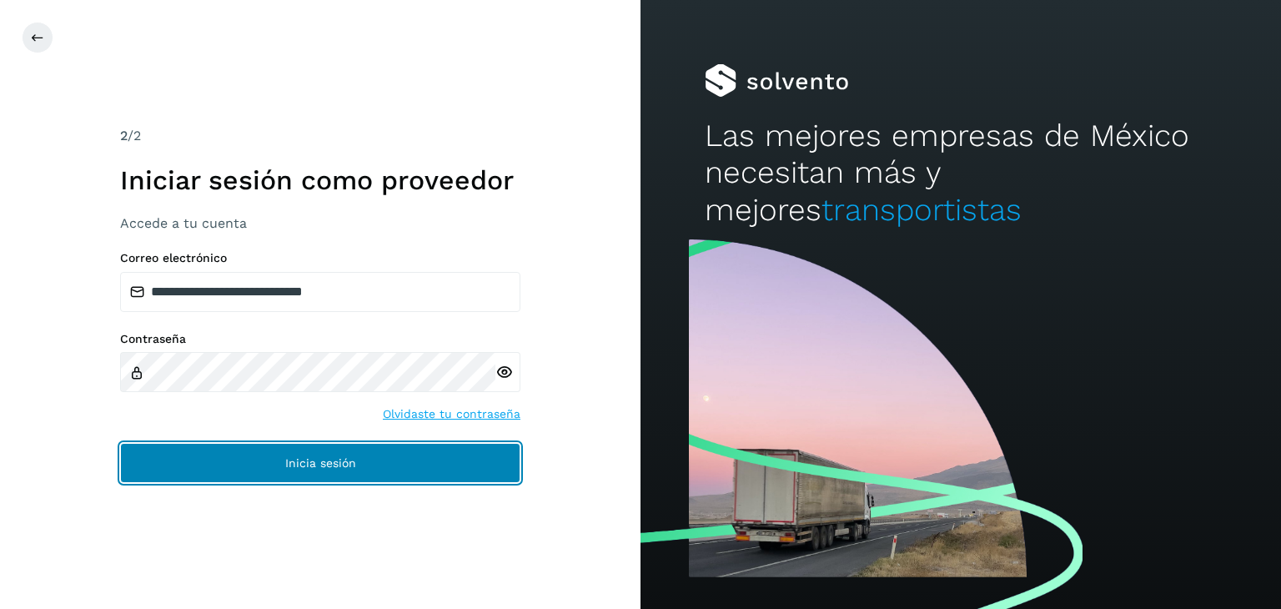
click at [435, 467] on button "Inicia sesión" at bounding box center [320, 463] width 400 height 40
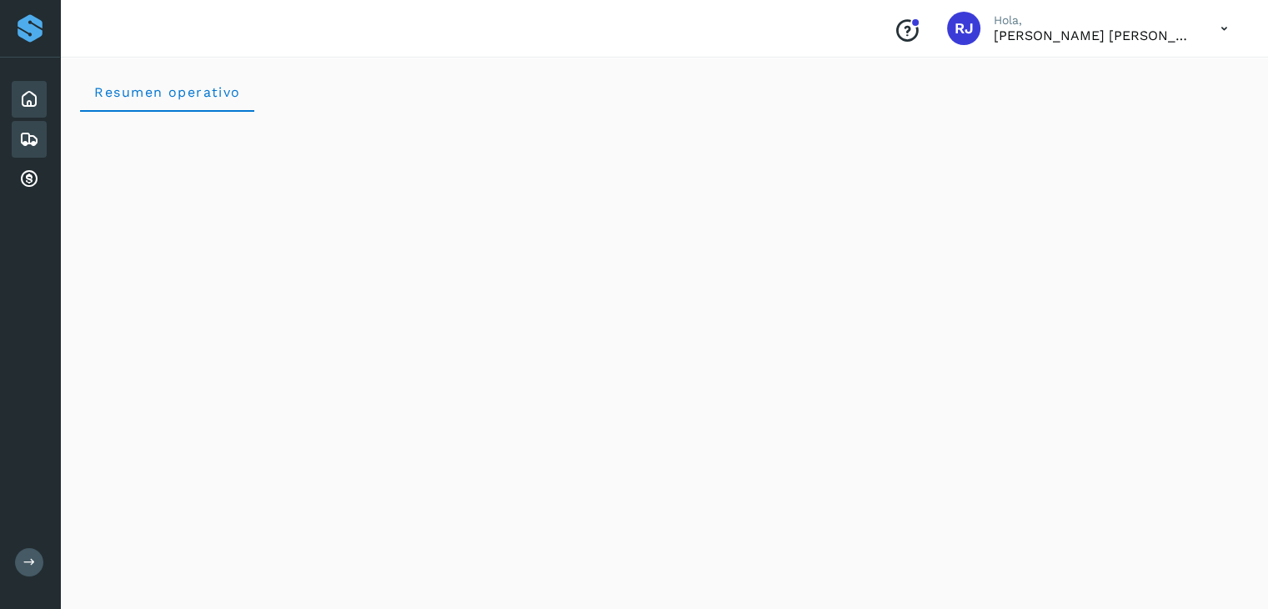
click at [33, 135] on icon at bounding box center [29, 139] width 20 height 20
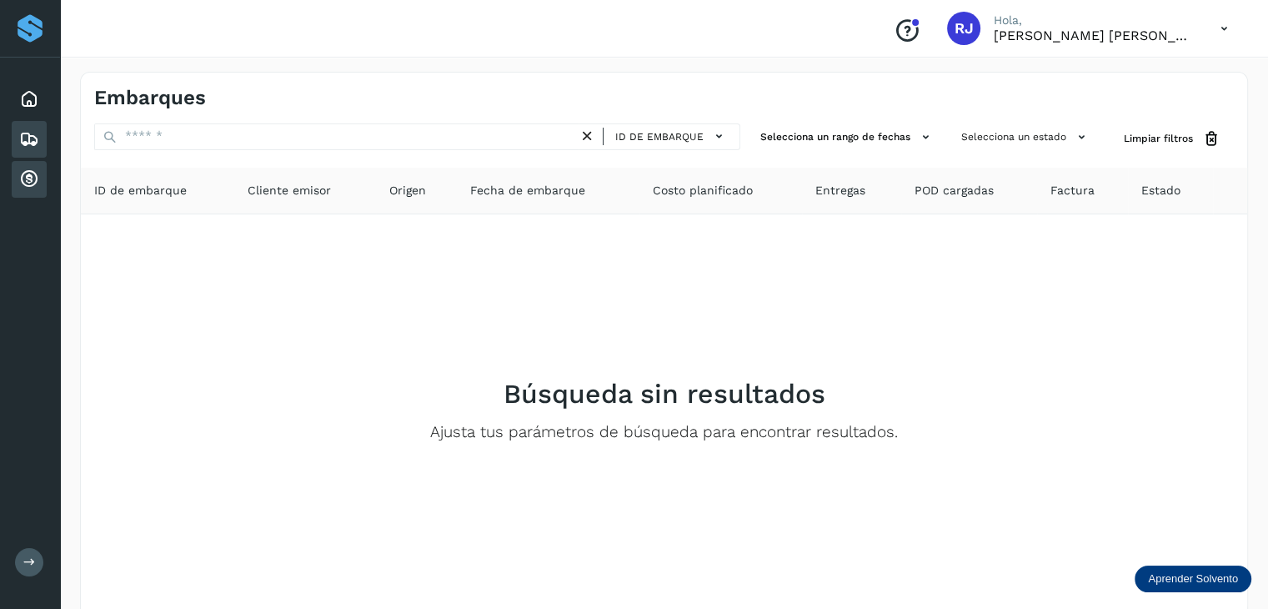
click at [23, 178] on icon at bounding box center [29, 179] width 20 height 20
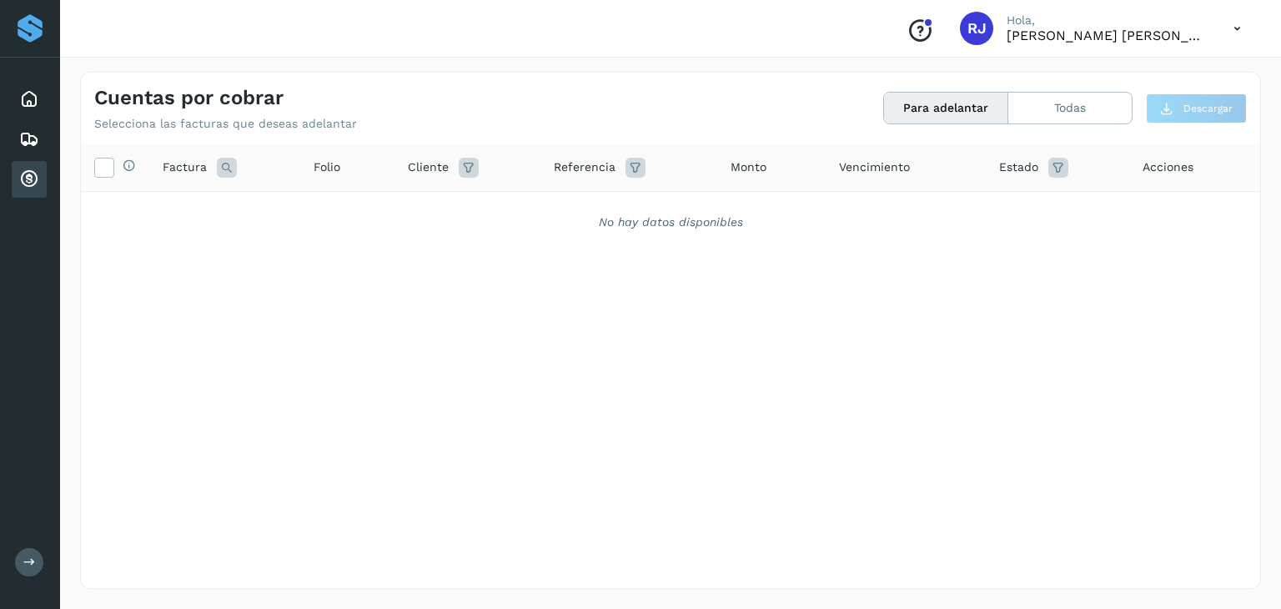
click at [960, 114] on button "Para adelantar" at bounding box center [946, 108] width 124 height 31
click at [1077, 117] on button "Todas" at bounding box center [1069, 108] width 123 height 31
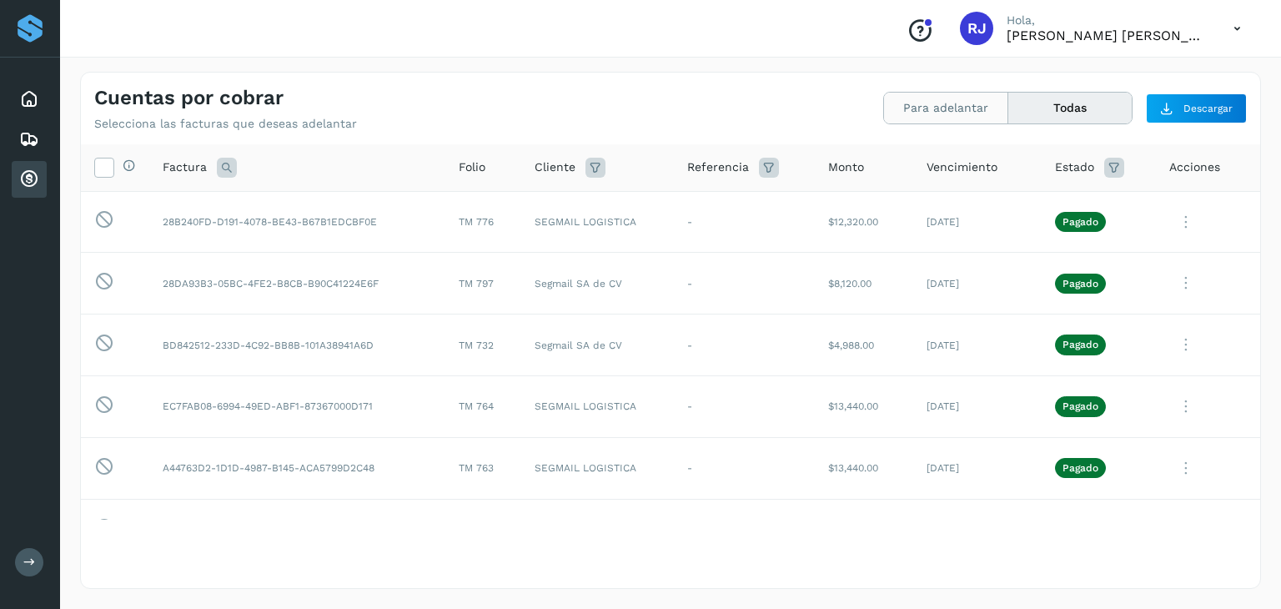
click at [935, 99] on button "Para adelantar" at bounding box center [946, 108] width 124 height 31
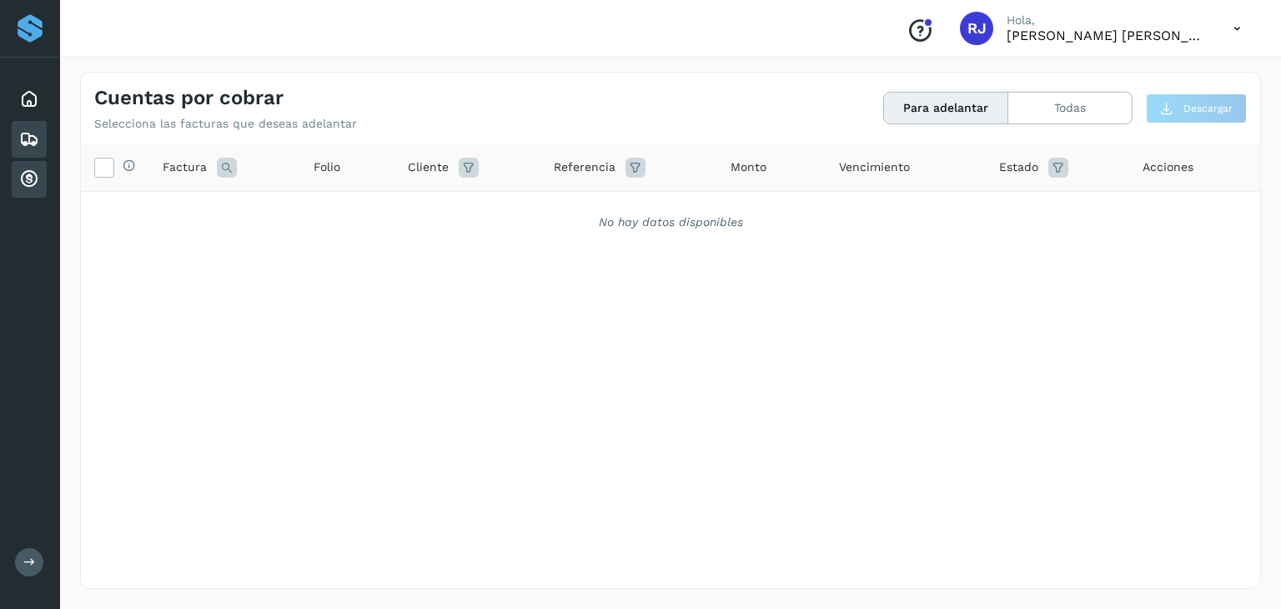
click at [25, 144] on icon at bounding box center [29, 139] width 20 height 20
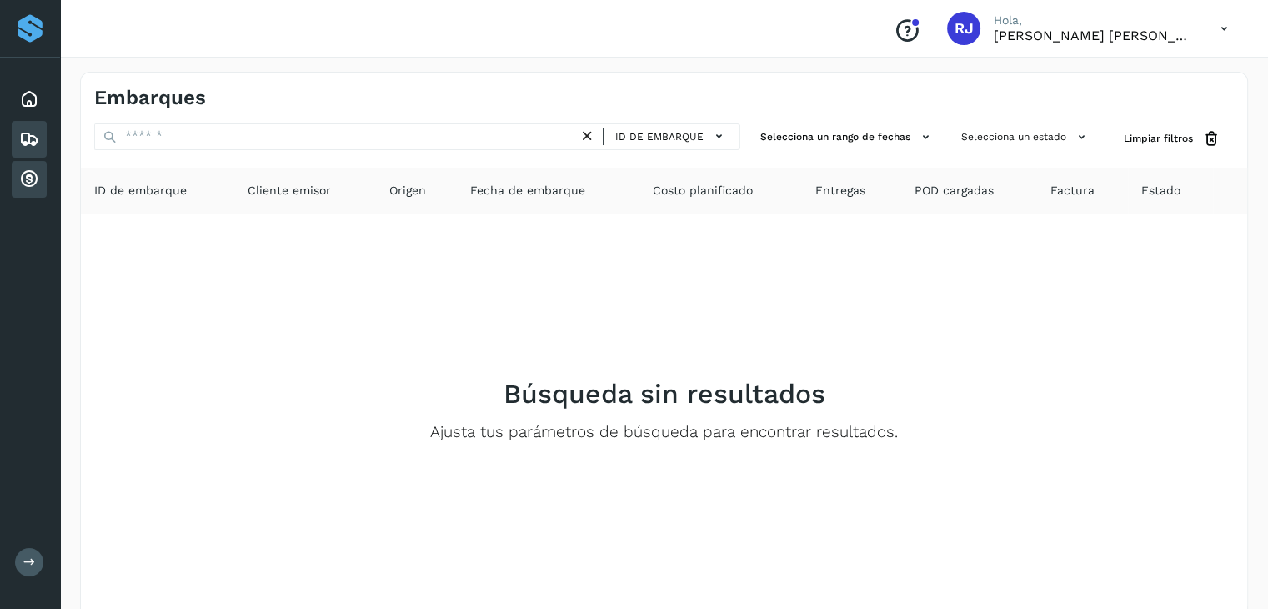
click at [34, 181] on icon at bounding box center [29, 179] width 20 height 20
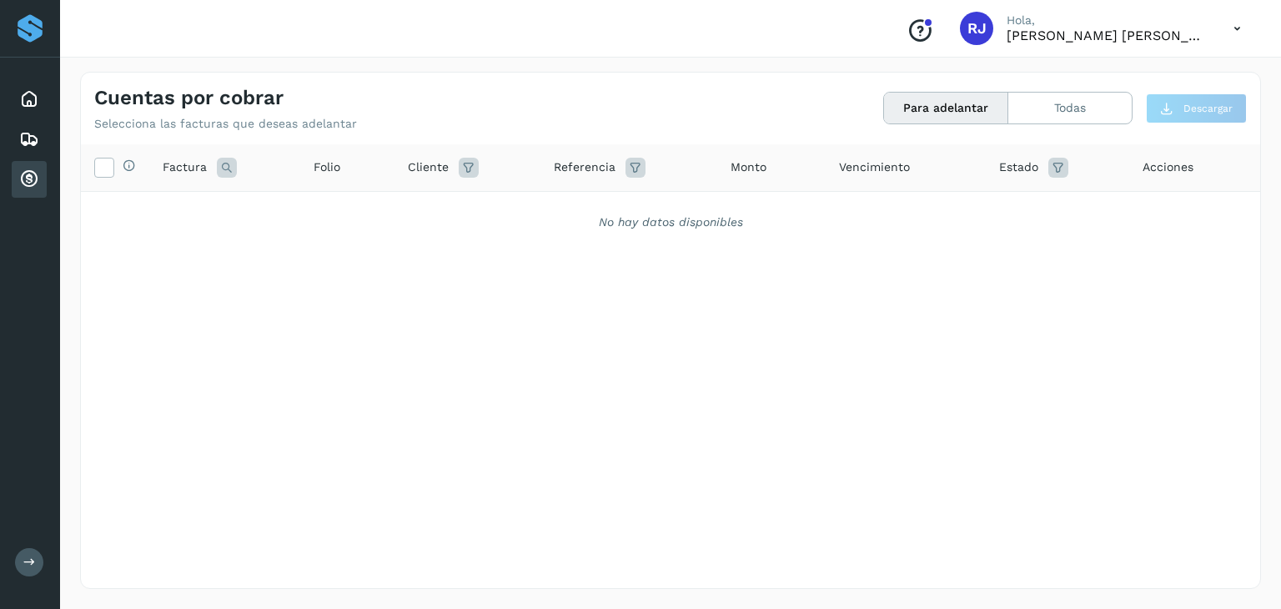
click at [957, 111] on button "Para adelantar" at bounding box center [946, 108] width 124 height 31
click at [1055, 108] on button "Todas" at bounding box center [1069, 108] width 123 height 31
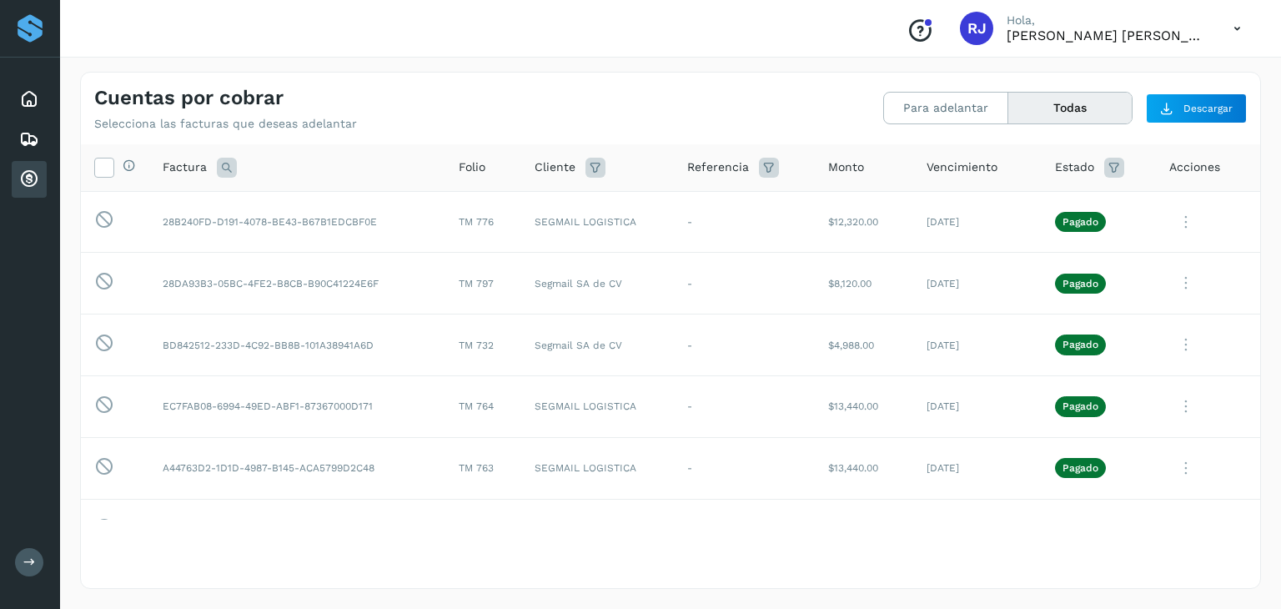
click at [36, 568] on button at bounding box center [29, 562] width 28 height 28
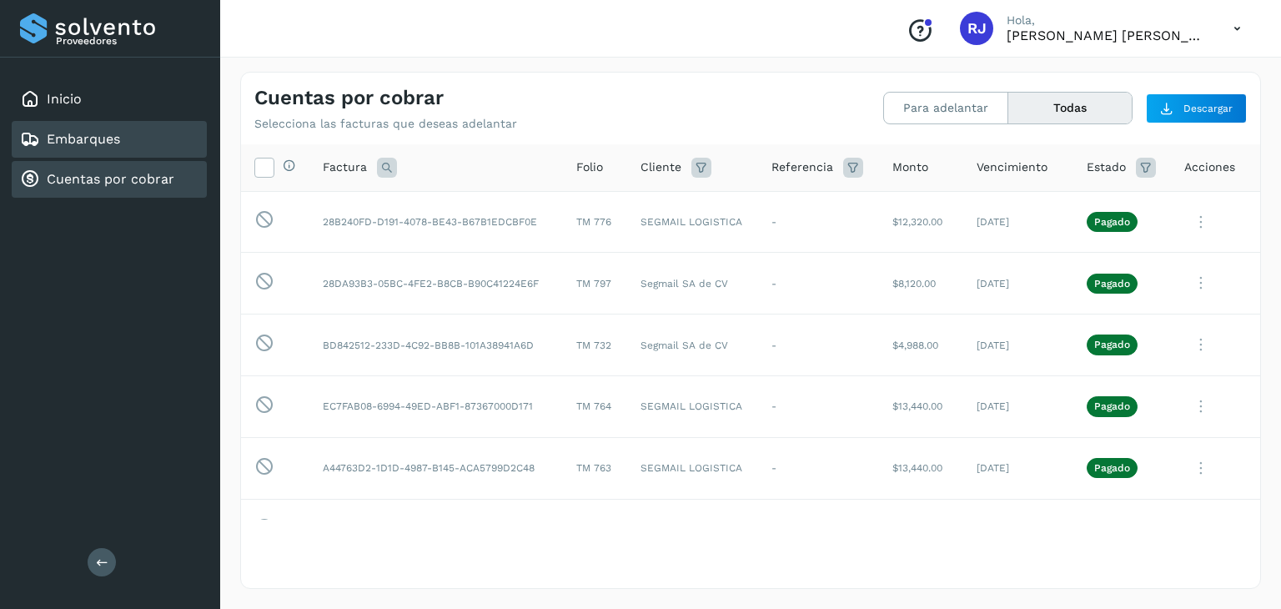
click at [98, 149] on div "Embarques" at bounding box center [109, 139] width 195 height 37
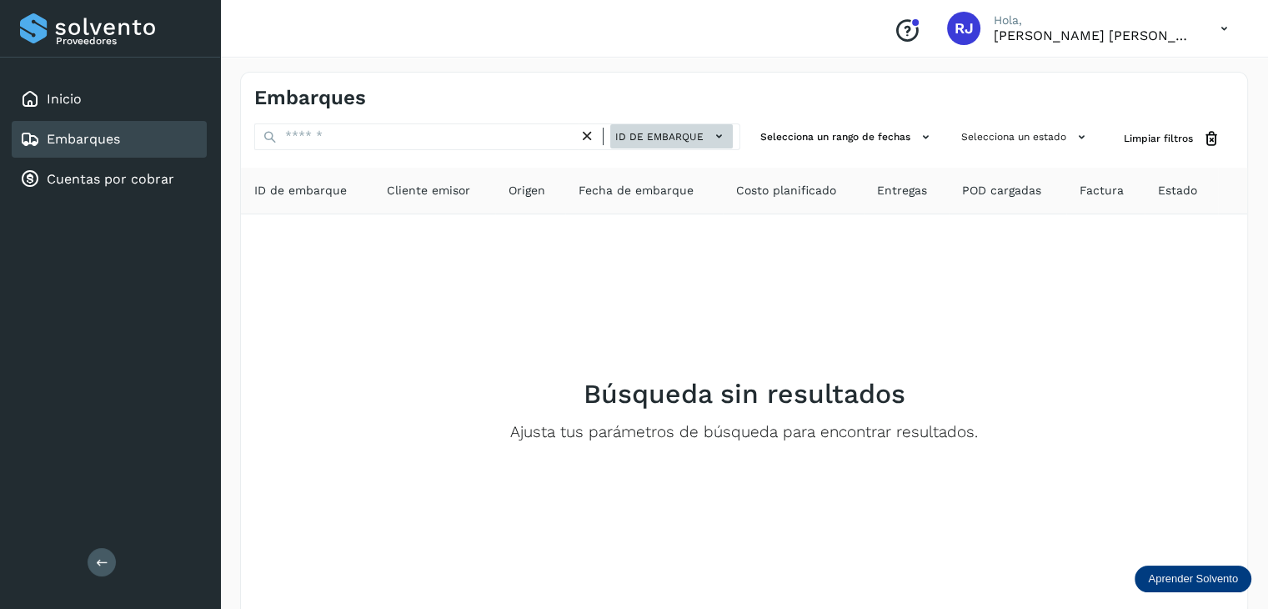
click at [682, 133] on span "ID de embarque" at bounding box center [659, 136] width 88 height 15
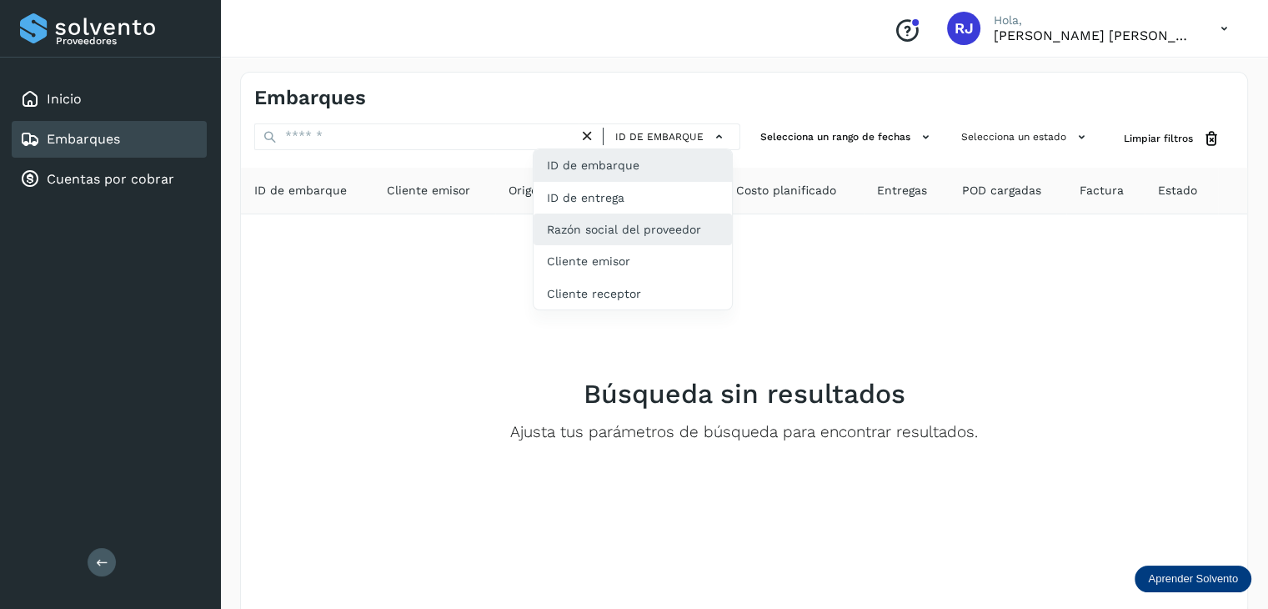
click at [657, 226] on div "Razón social del proveedor" at bounding box center [633, 229] width 198 height 32
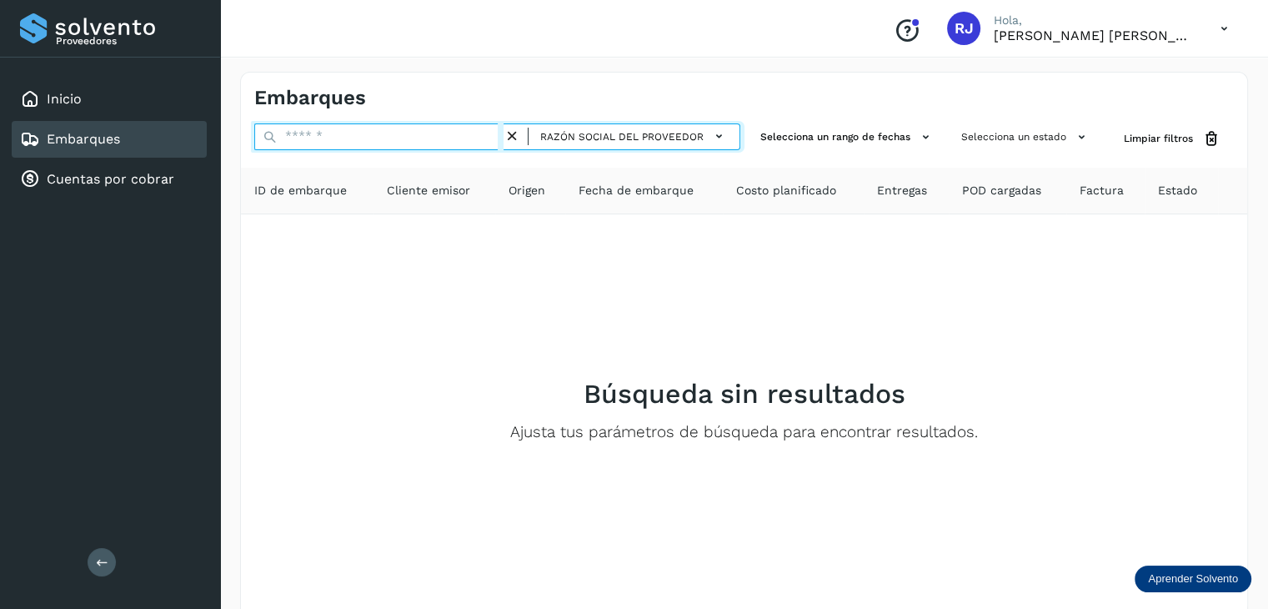
click at [450, 131] on input "text" at bounding box center [378, 136] width 249 height 27
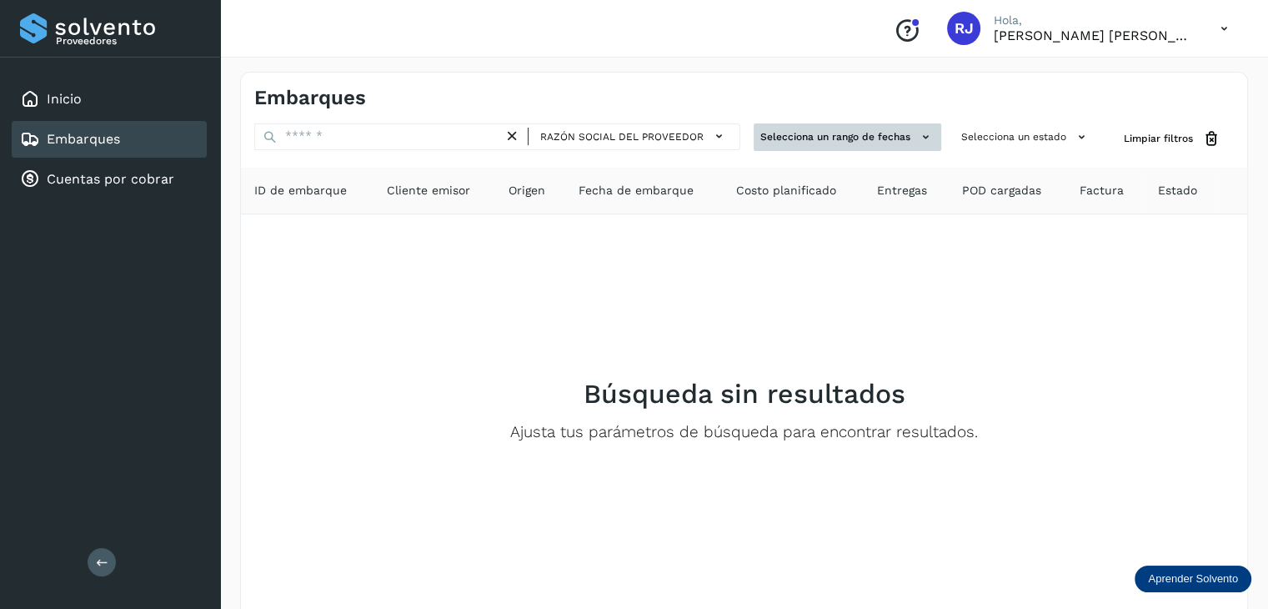
click at [818, 128] on button "Selecciona un rango de fechas" at bounding box center [848, 137] width 188 height 28
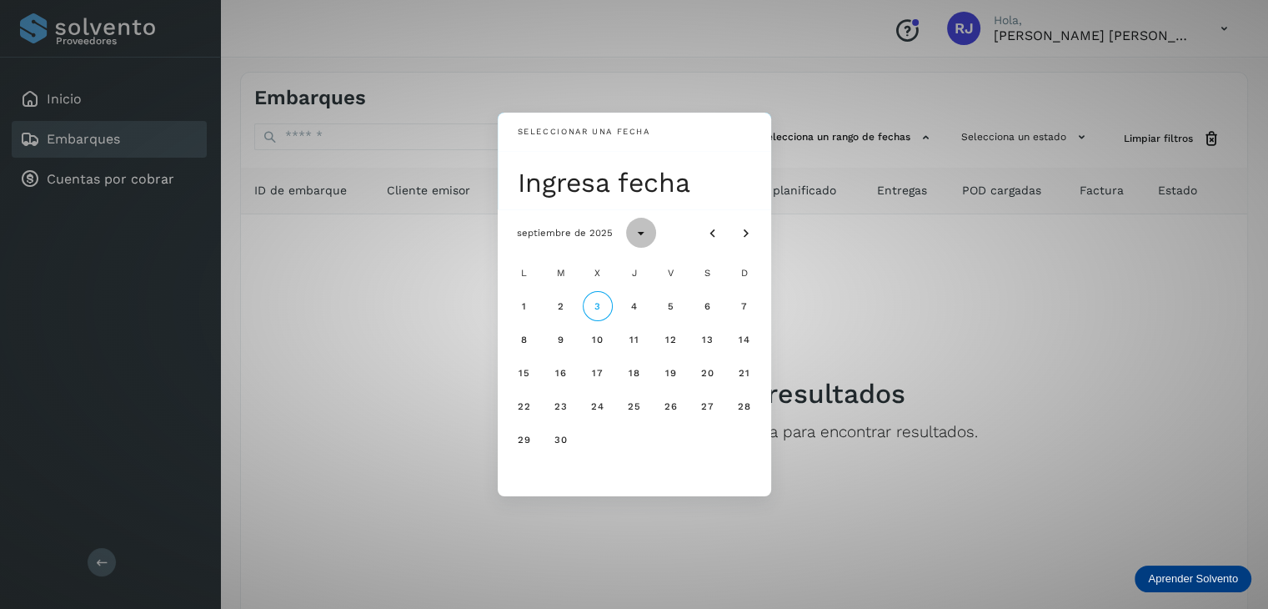
click at [638, 232] on icon "Seleccionar año" at bounding box center [641, 233] width 17 height 17
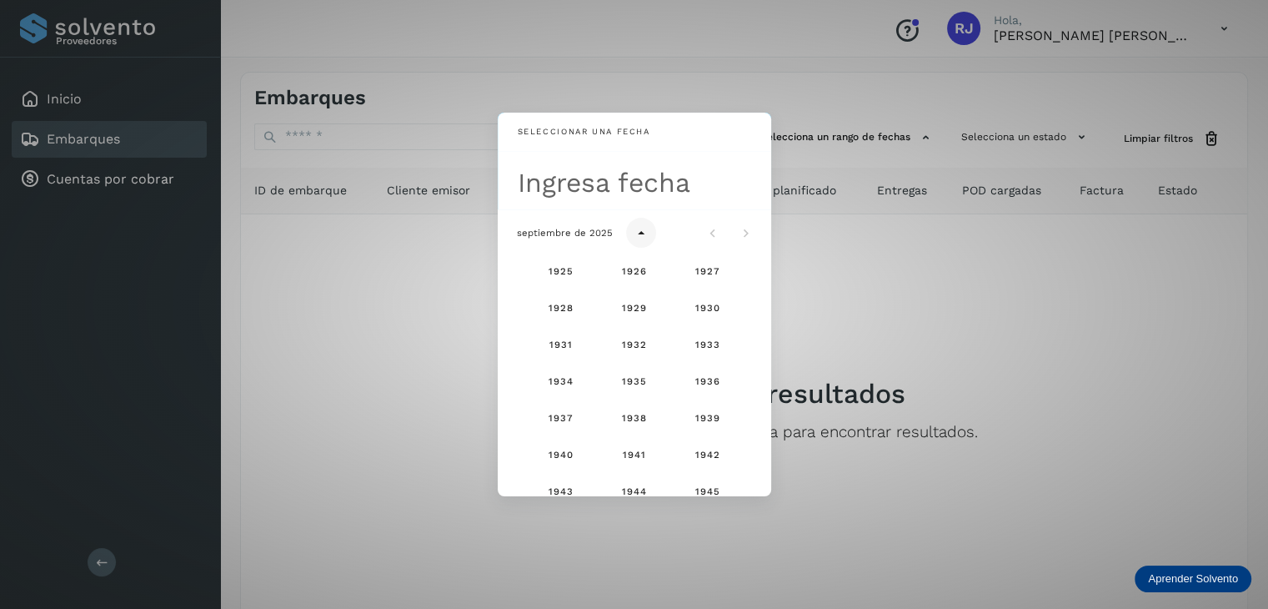
scroll to position [1106, 0]
click at [643, 378] on button "2025" at bounding box center [634, 376] width 53 height 30
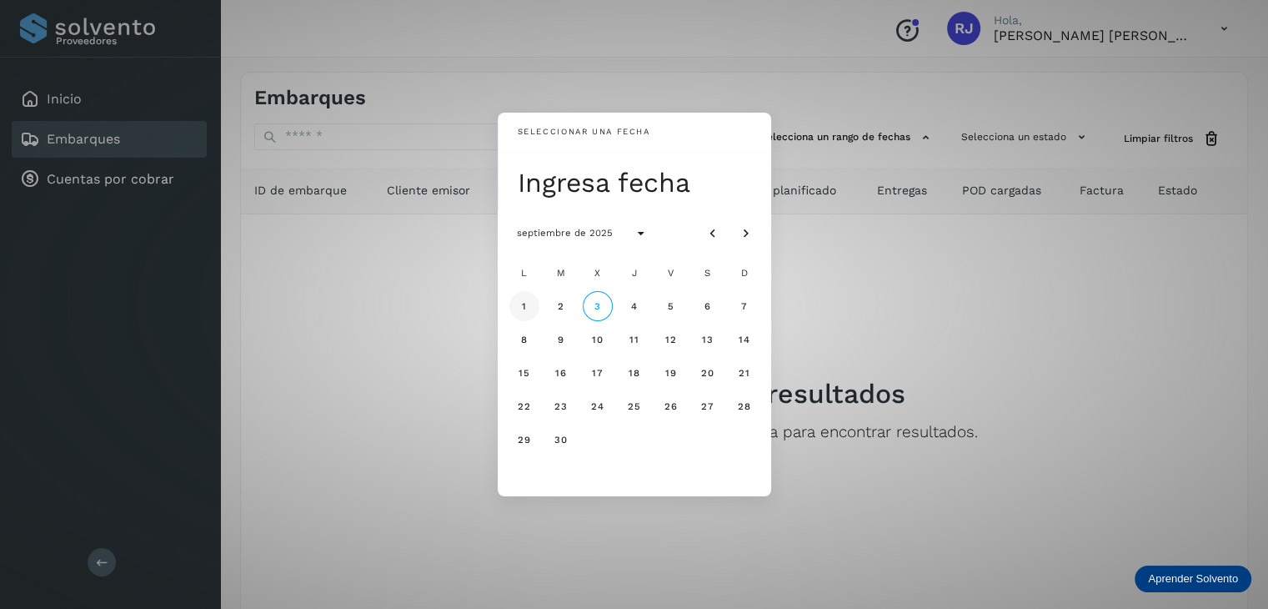
click at [527, 305] on button "1" at bounding box center [524, 306] width 30 height 30
click at [745, 307] on span "7" at bounding box center [744, 306] width 8 height 12
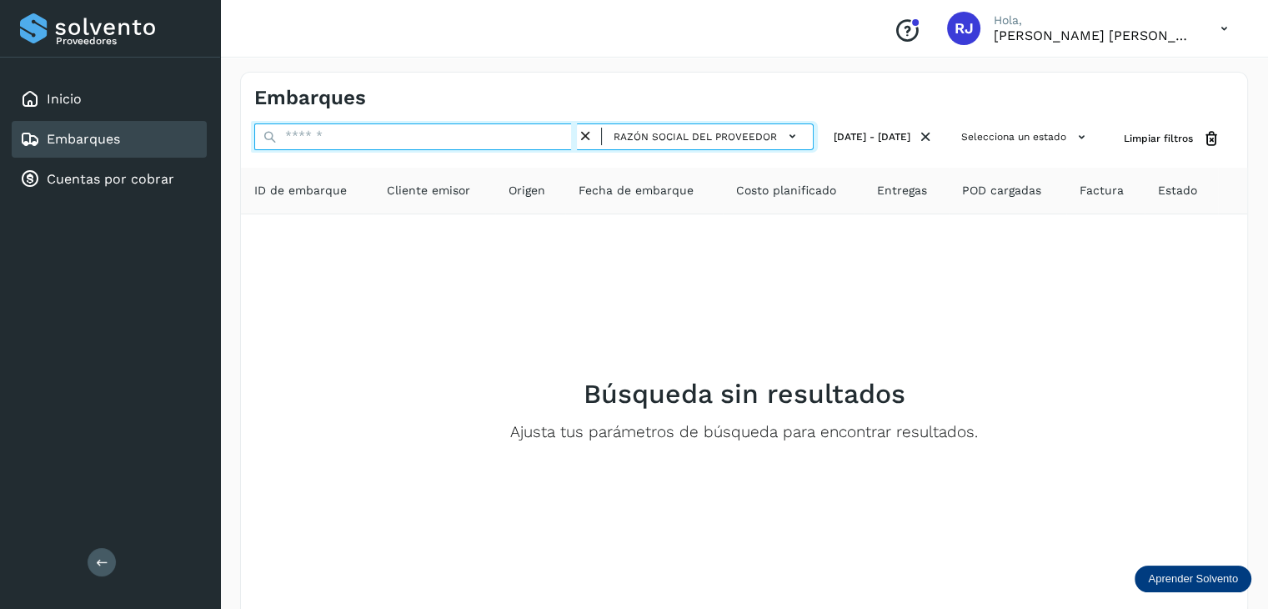
click at [464, 137] on input "text" at bounding box center [415, 136] width 323 height 27
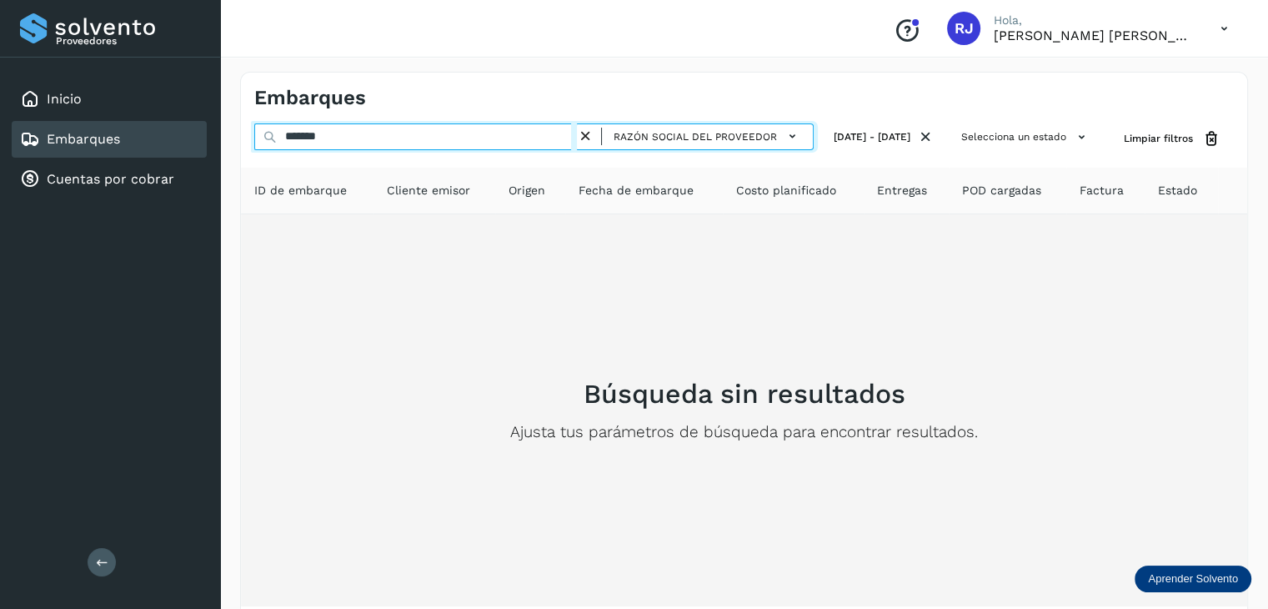
type input "*******"
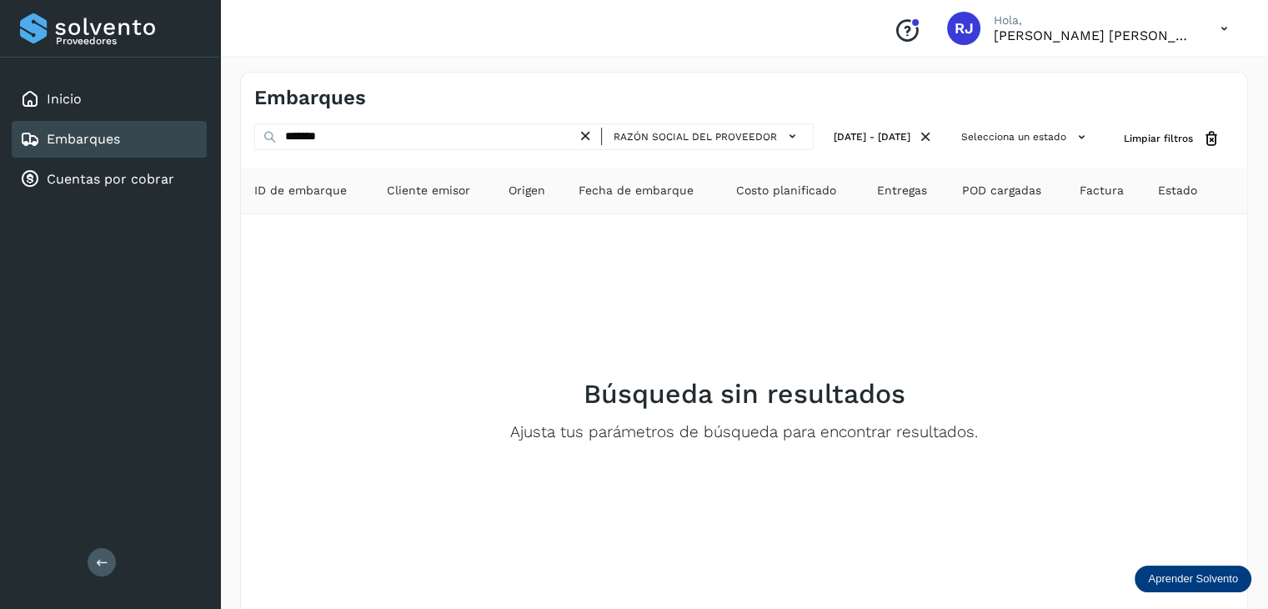
click at [1229, 32] on icon at bounding box center [1224, 29] width 34 height 34
drag, startPoint x: 979, startPoint y: 28, endPoint x: 964, endPoint y: 38, distance: 17.6
click at [964, 38] on div at bounding box center [634, 304] width 1268 height 609
click at [1225, 33] on icon at bounding box center [1224, 29] width 34 height 34
